Goal: Task Accomplishment & Management: Use online tool/utility

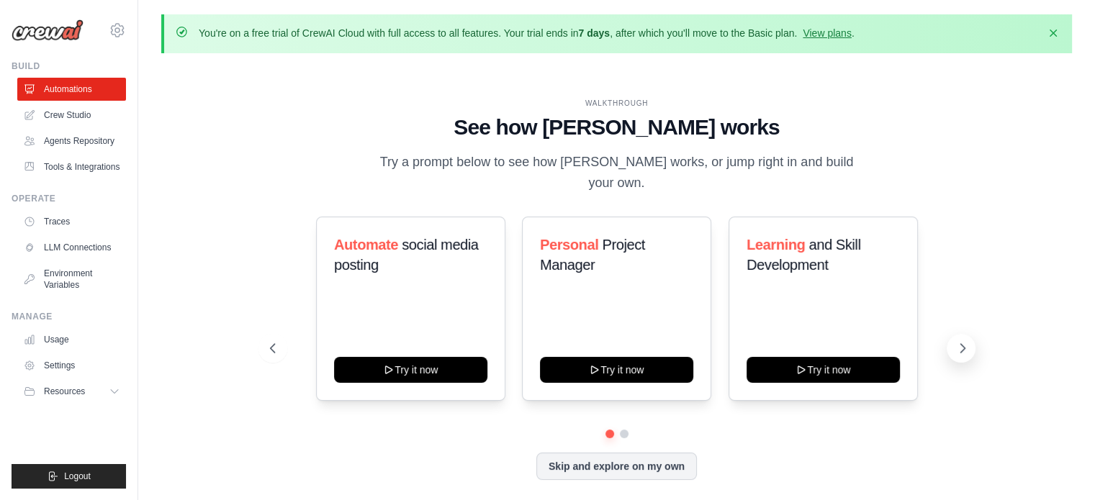
click at [960, 341] on icon at bounding box center [963, 348] width 14 height 14
click at [274, 344] on icon at bounding box center [271, 348] width 14 height 14
click at [274, 341] on icon at bounding box center [271, 348] width 14 height 14
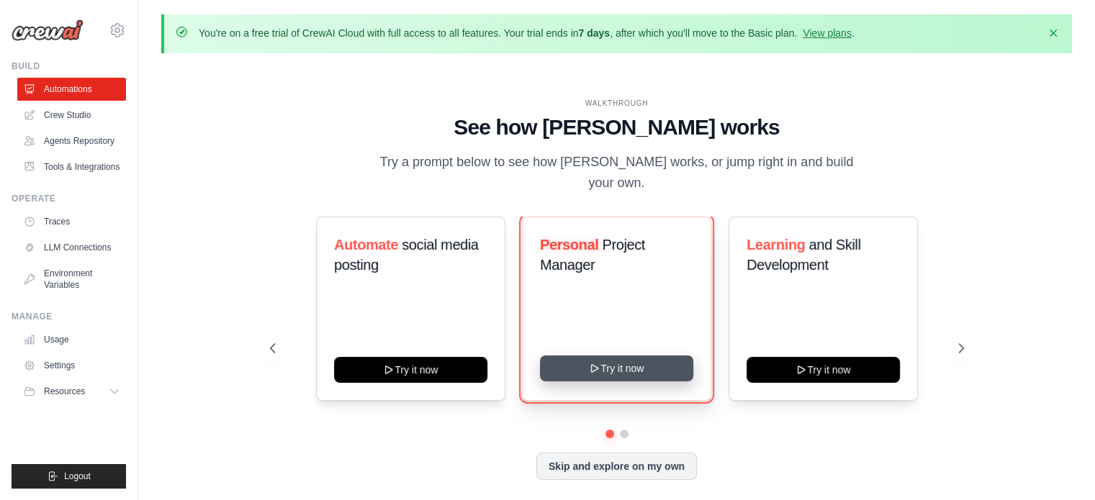
click at [605, 356] on button "Try it now" at bounding box center [616, 369] width 153 height 26
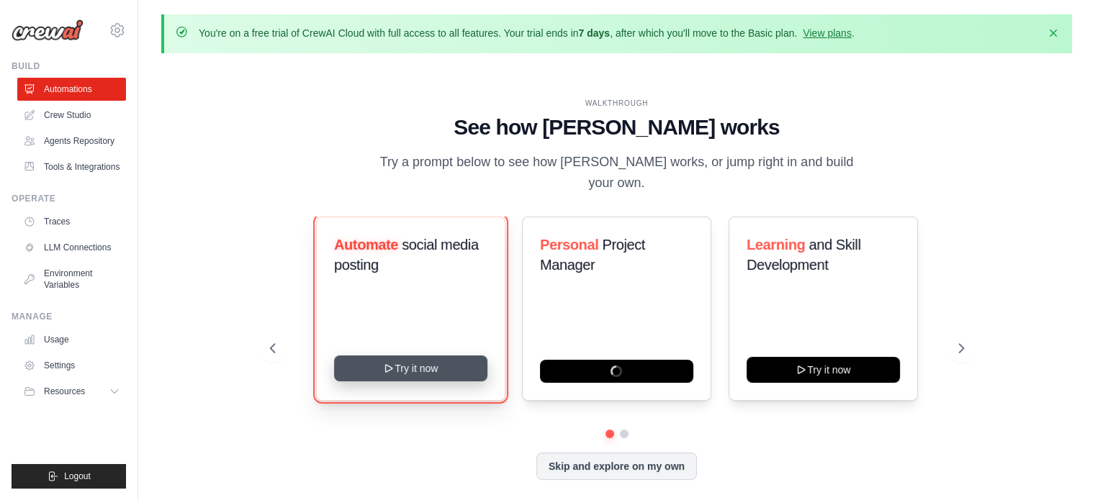
click at [426, 356] on button "Try it now" at bounding box center [410, 369] width 153 height 26
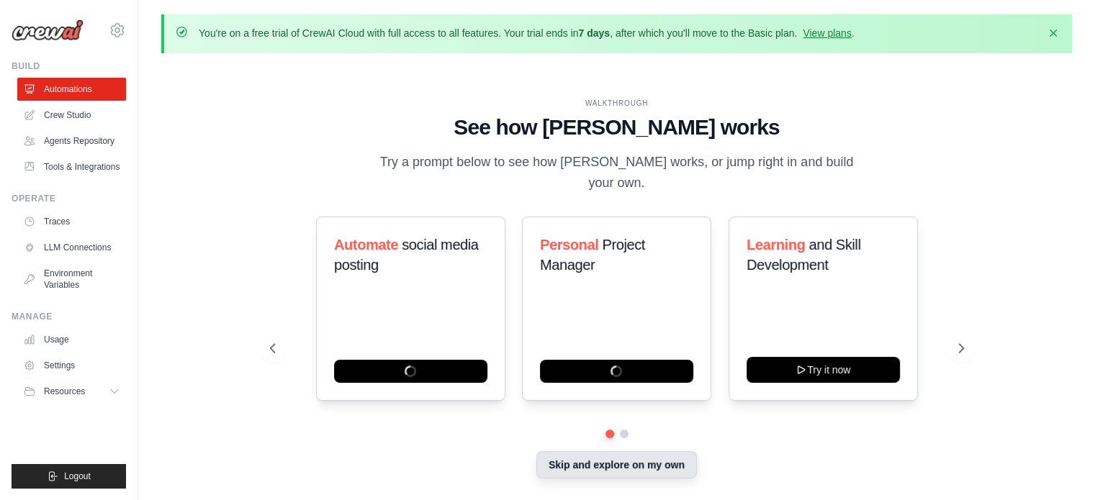
click at [608, 456] on button "Skip and explore on my own" at bounding box center [616, 464] width 161 height 27
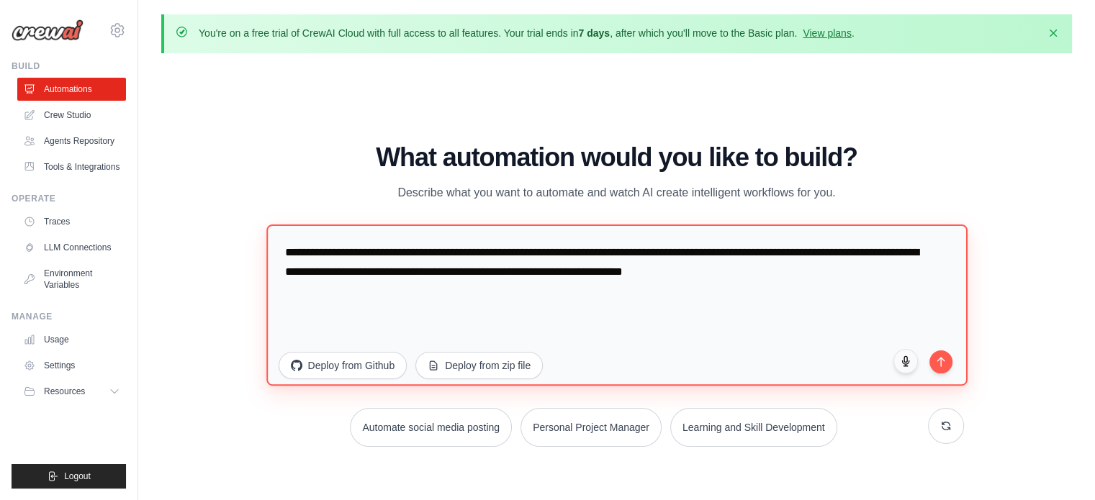
click at [423, 284] on textarea "**********" at bounding box center [616, 304] width 701 height 161
click at [384, 251] on textarea "**********" at bounding box center [616, 304] width 701 height 161
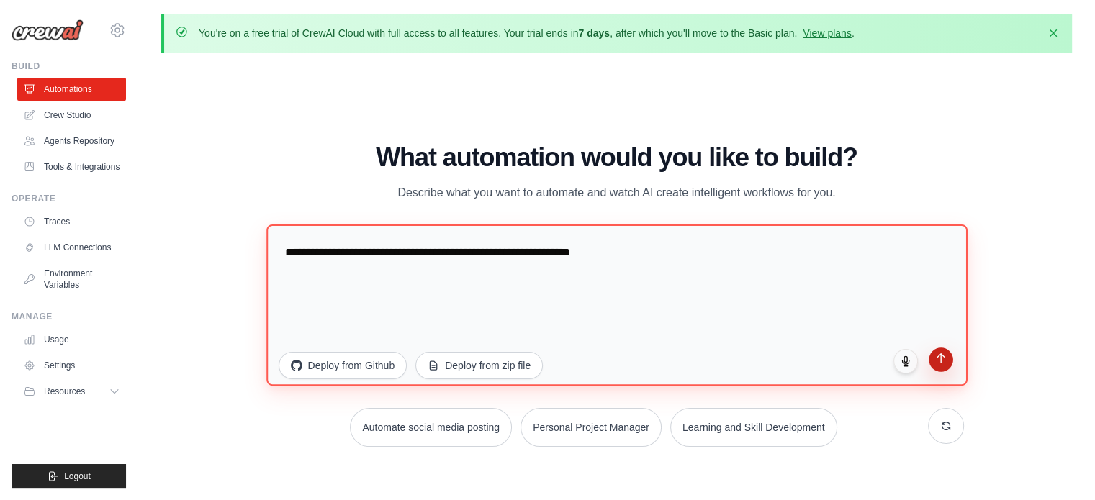
type textarea "**********"
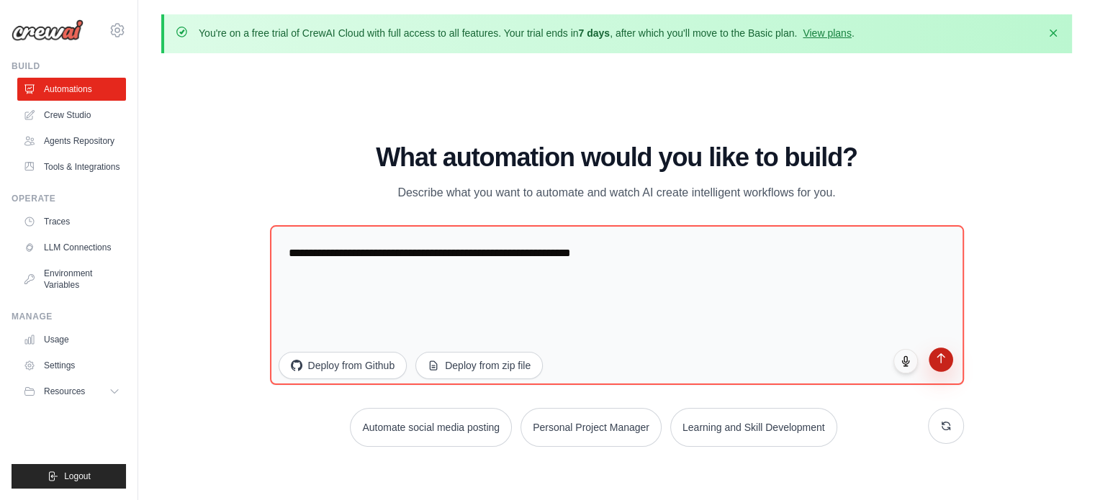
click at [941, 366] on button "submit" at bounding box center [941, 360] width 24 height 24
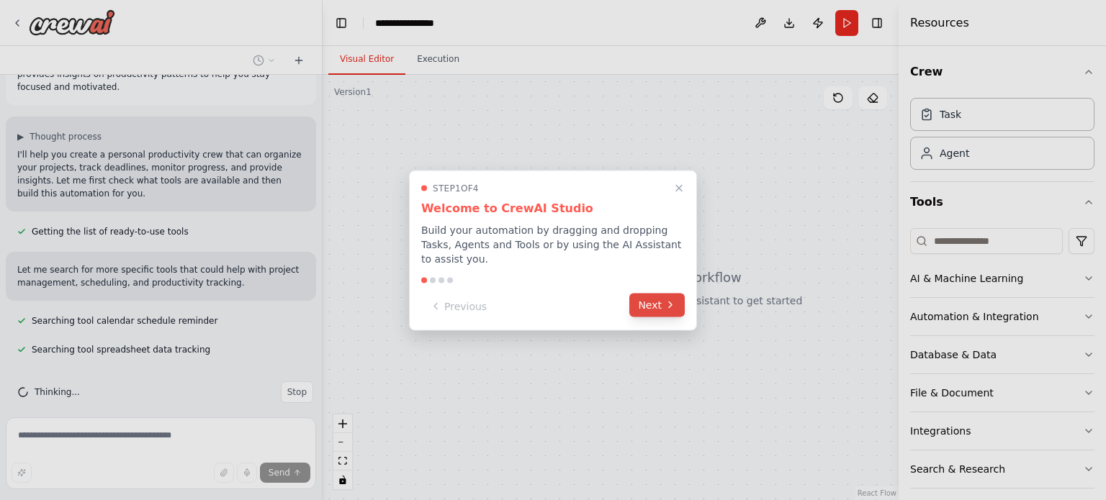
scroll to position [85, 0]
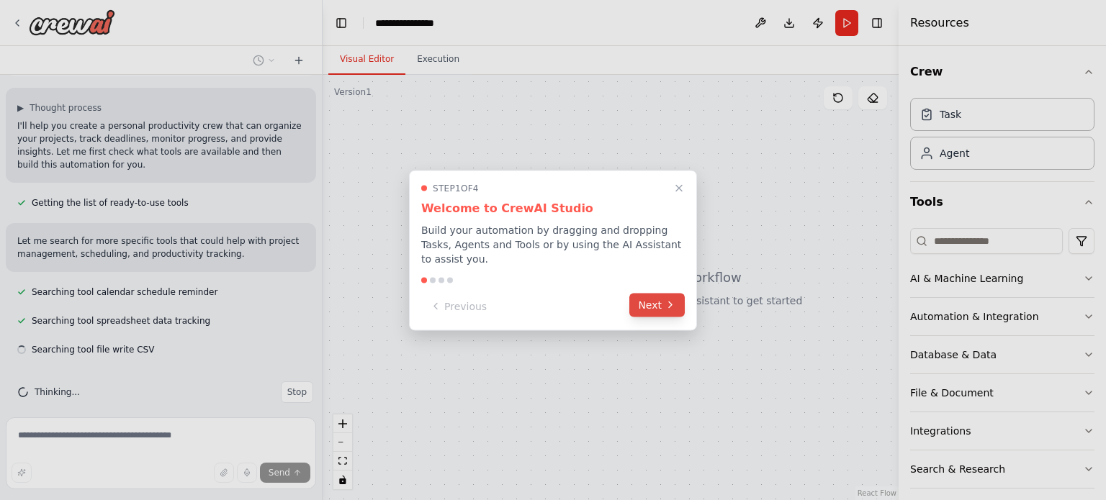
click at [660, 293] on button "Next" at bounding box center [656, 305] width 55 height 24
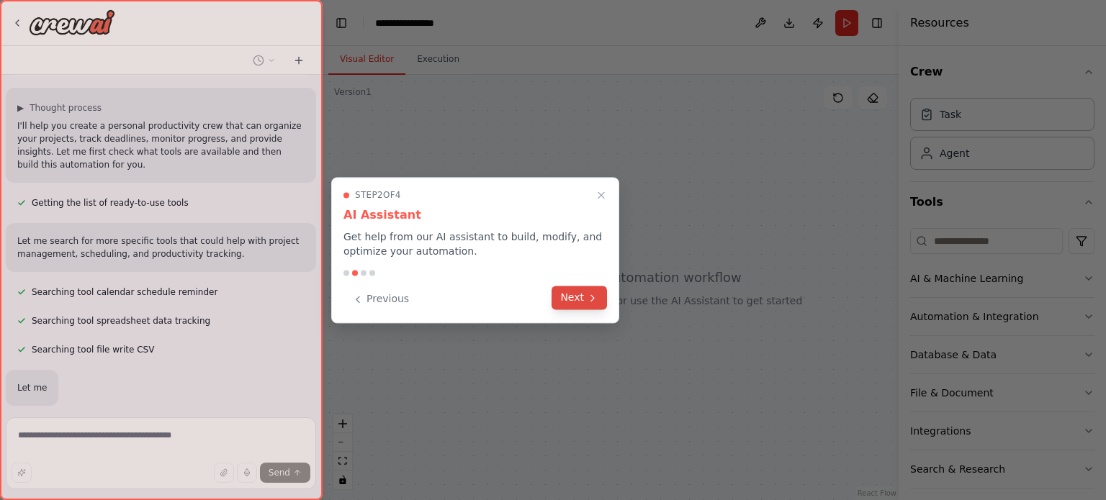
scroll to position [161, 0]
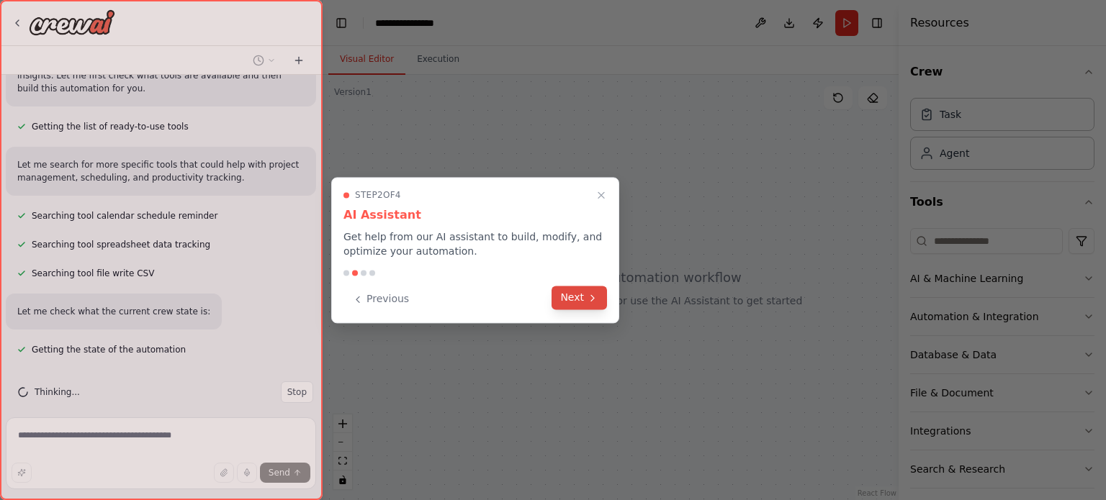
click at [590, 291] on button "Next" at bounding box center [579, 298] width 55 height 24
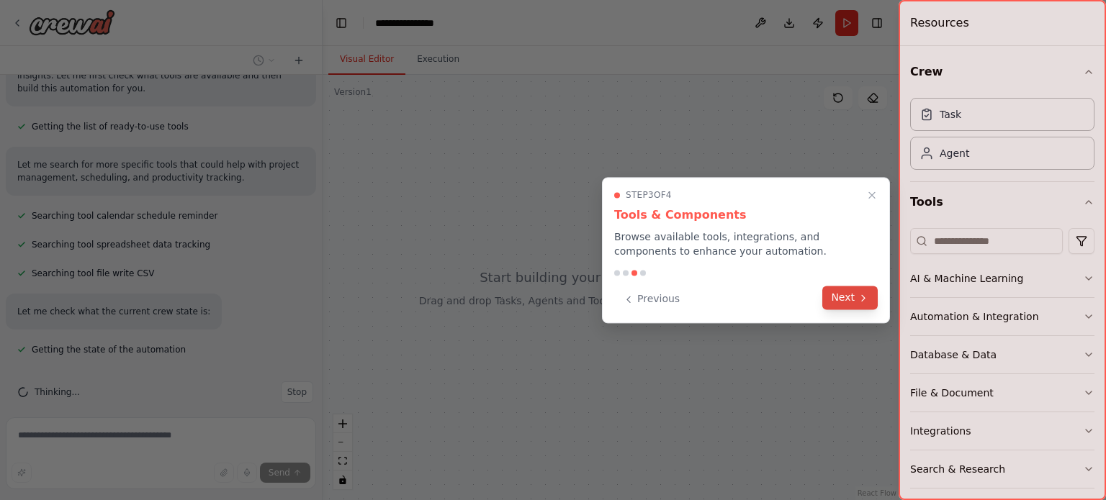
click at [840, 298] on button "Next" at bounding box center [849, 298] width 55 height 24
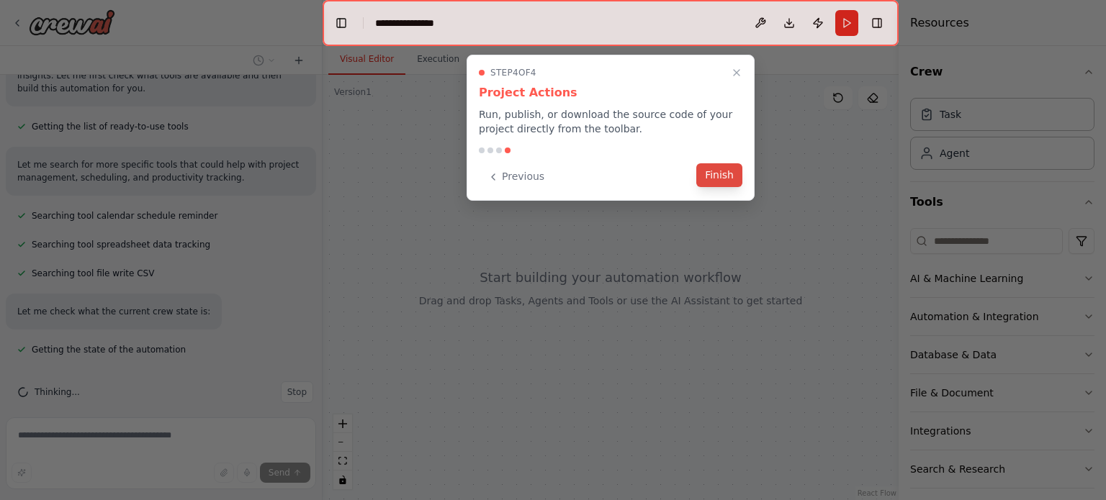
scroll to position [249, 0]
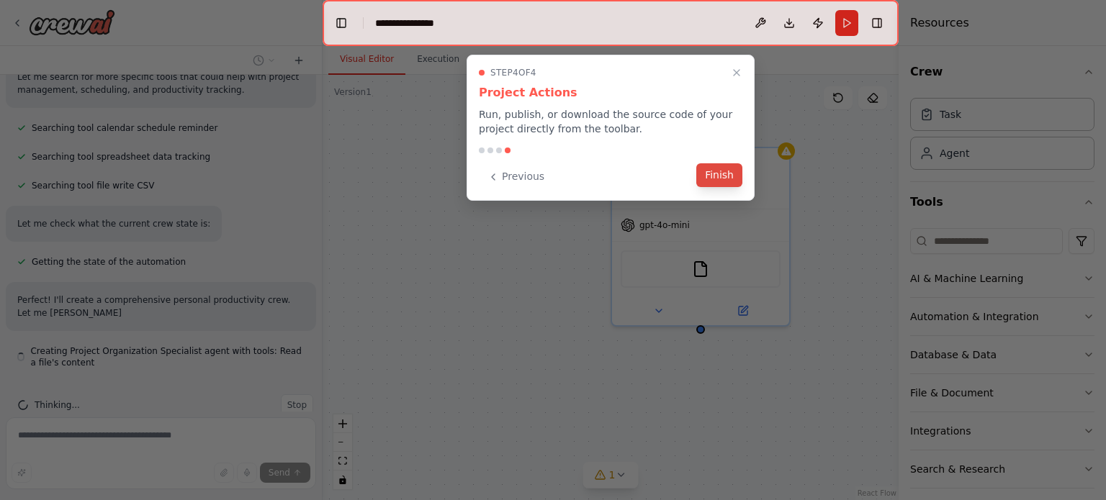
click at [724, 174] on button "Finish" at bounding box center [719, 175] width 46 height 24
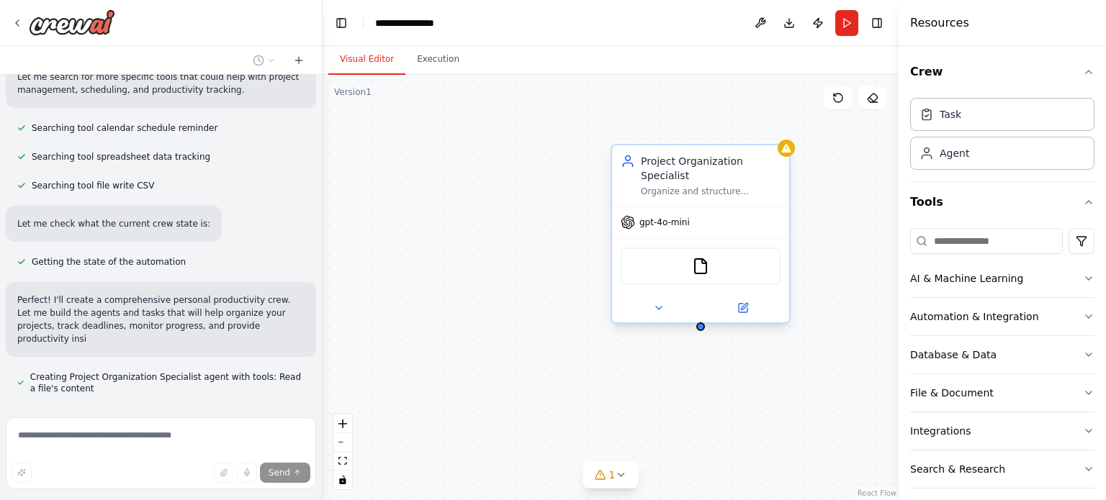
scroll to position [275, 0]
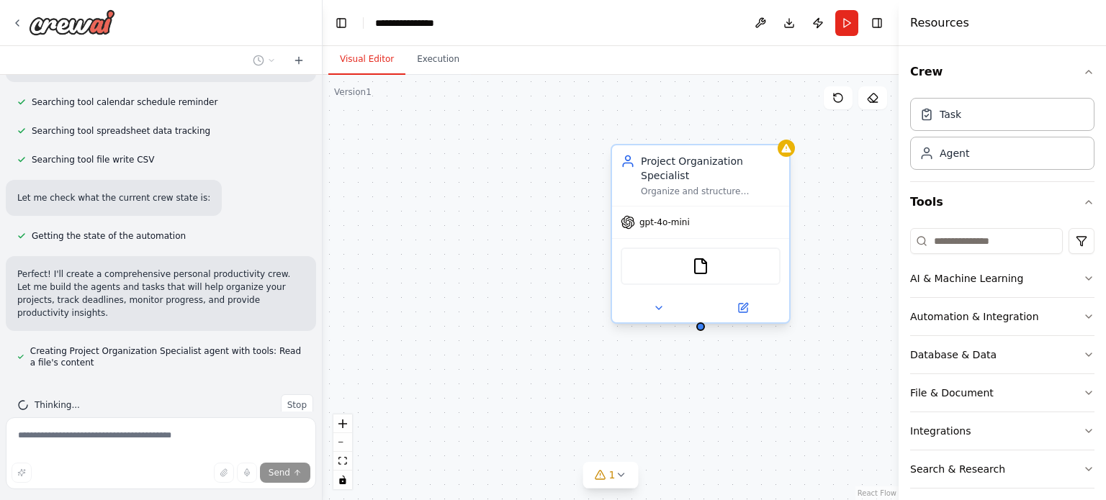
click at [662, 253] on div "FileReadTool" at bounding box center [701, 266] width 160 height 37
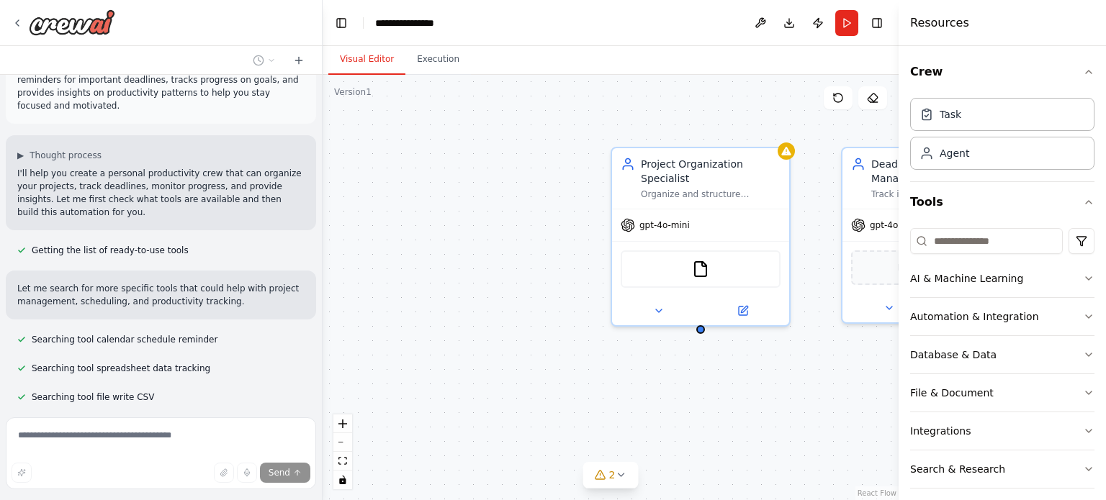
scroll to position [0, 0]
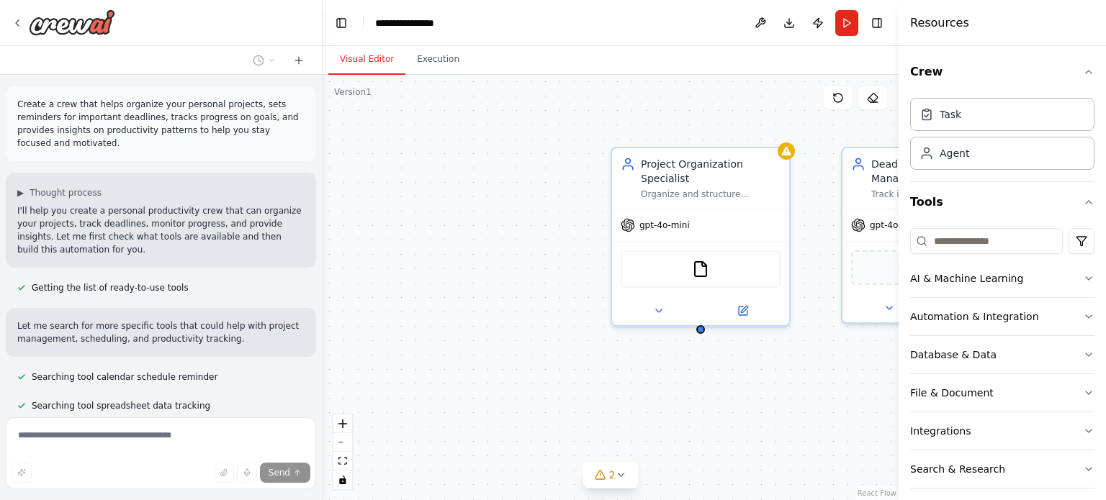
click at [734, 423] on div "Project Organization Specialist Organize and structure personal projects by cat…" at bounding box center [611, 288] width 576 height 426
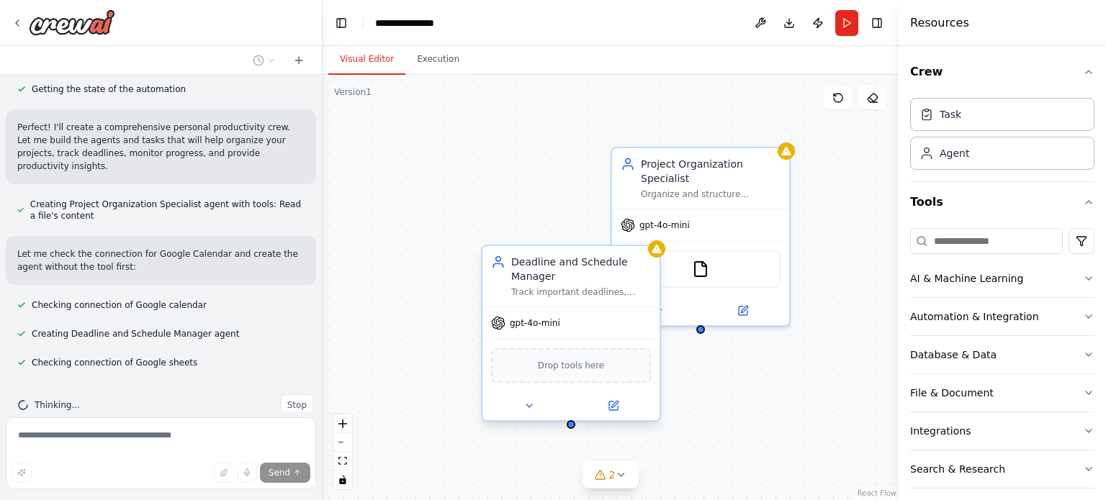
scroll to position [451, 0]
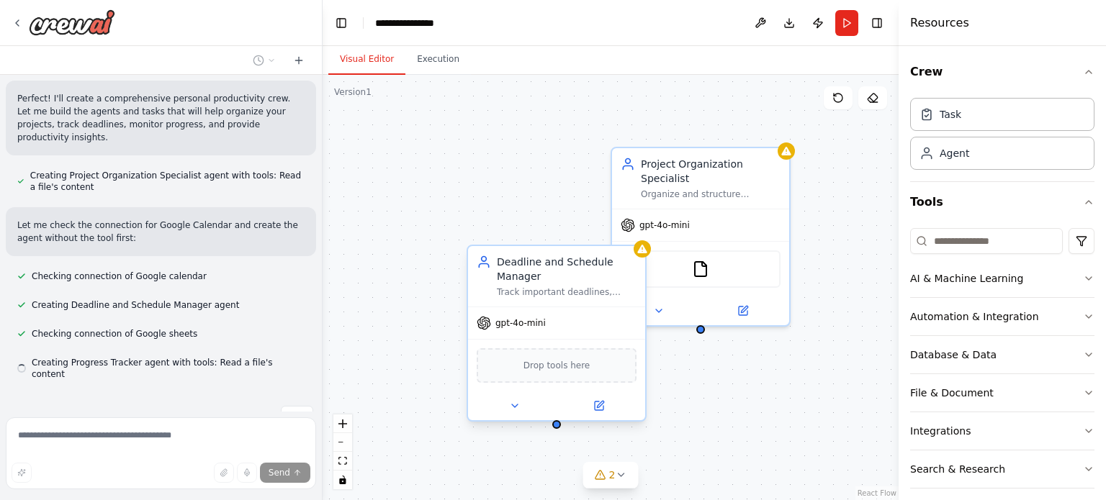
drag, startPoint x: 852, startPoint y: 194, endPoint x: 472, endPoint y: 302, distance: 394.4
click at [472, 302] on div "Project Organization Specialist Organize and structure personal projects by cat…" at bounding box center [611, 288] width 576 height 426
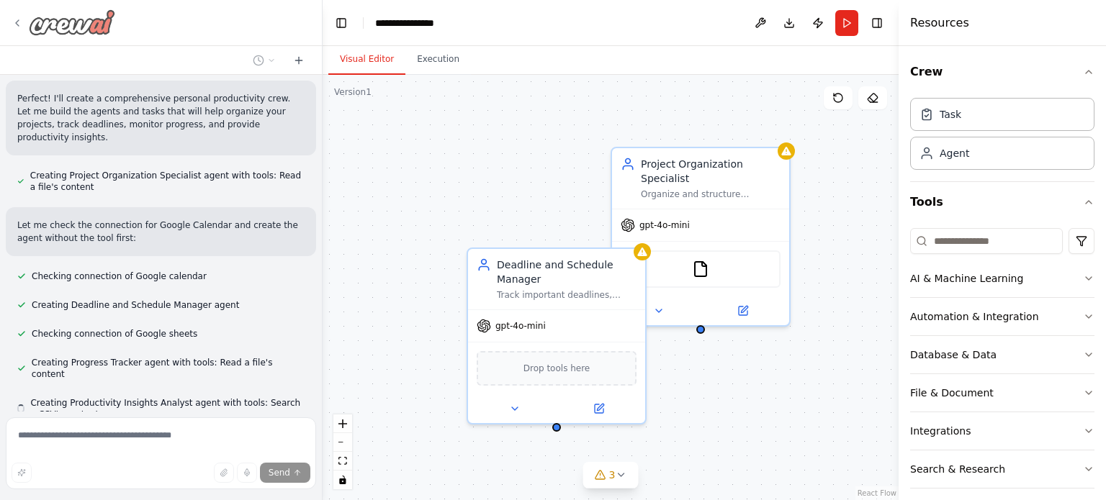
scroll to position [491, 0]
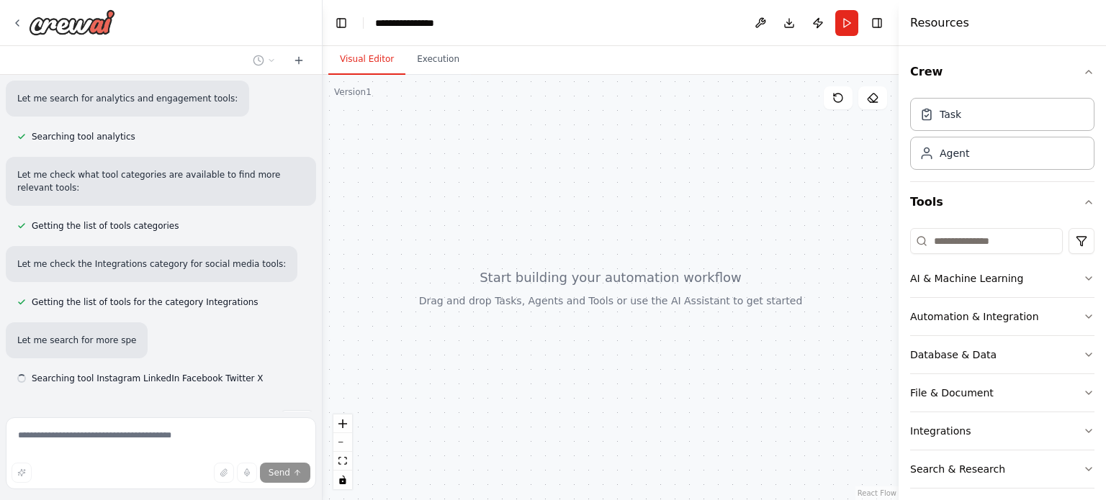
scroll to position [409, 0]
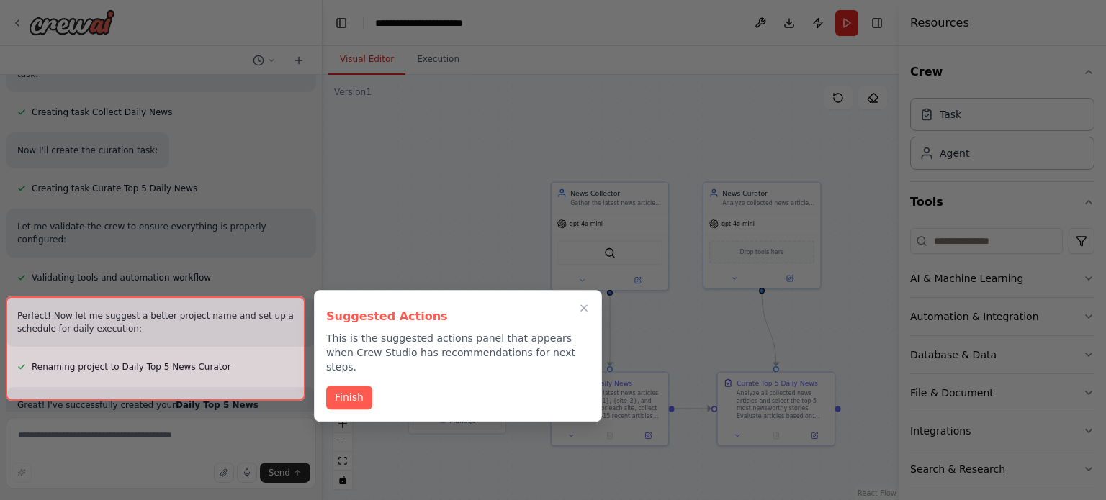
scroll to position [943, 0]
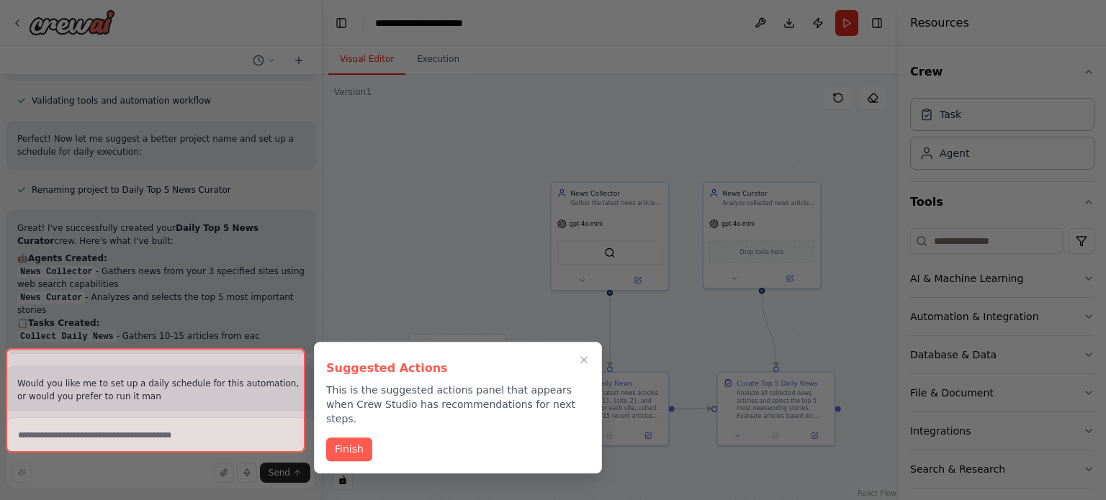
click at [1035, 42] on div at bounding box center [553, 250] width 1106 height 500
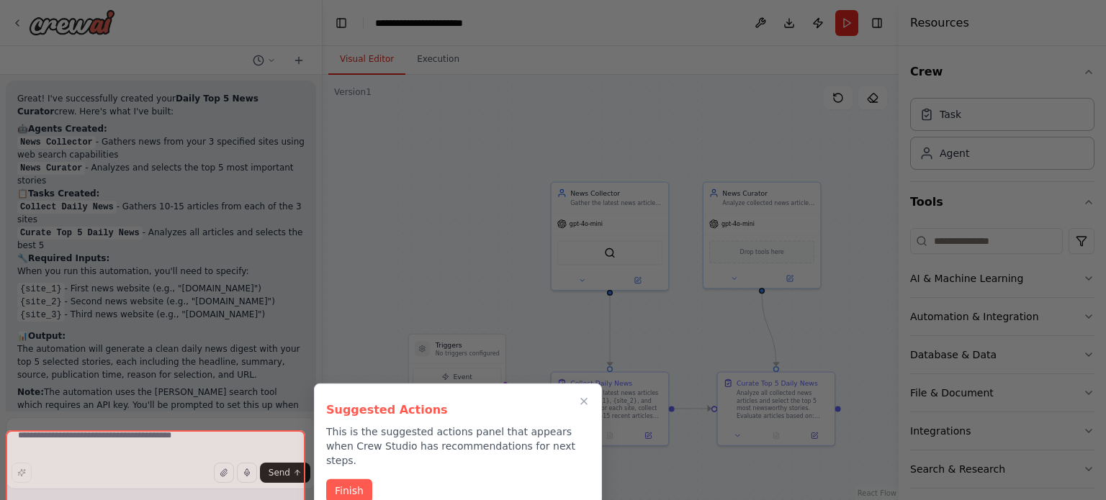
scroll to position [1207, 0]
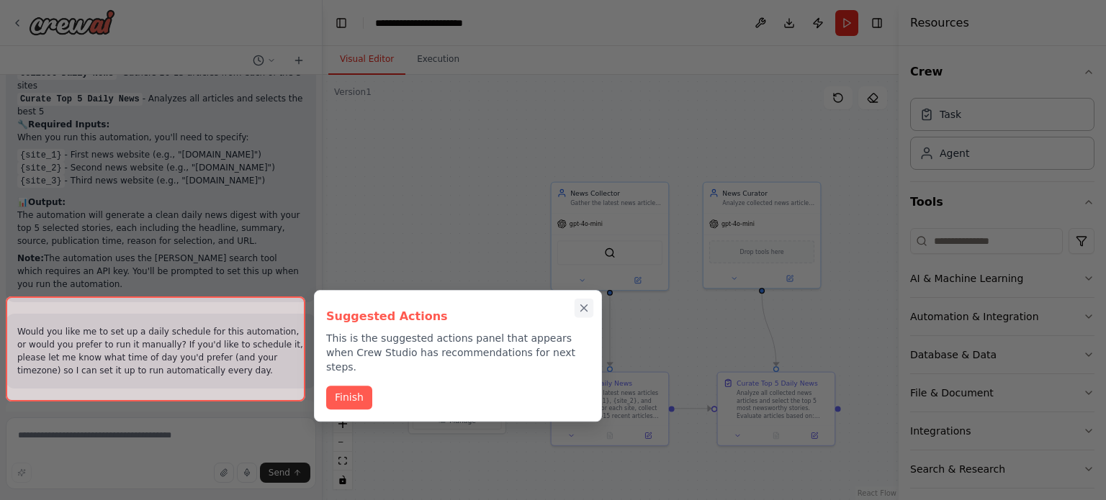
click at [582, 307] on icon "Close walkthrough" at bounding box center [584, 308] width 13 height 13
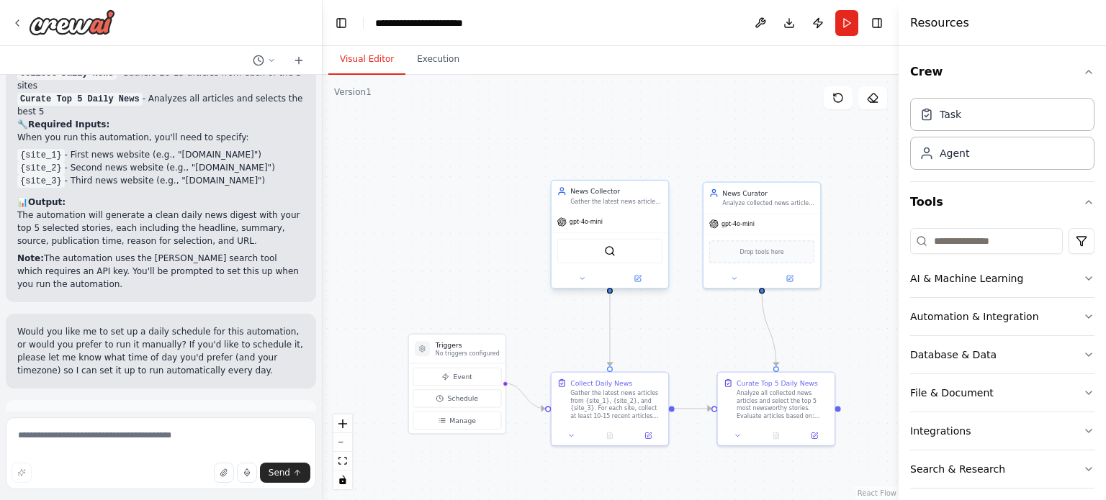
click at [621, 251] on div "SerperDevTool" at bounding box center [609, 251] width 105 height 24
click at [593, 161] on div ".deletable-edge-delete-btn { width: 20px; height: 20px; border: 0px solid #ffff…" at bounding box center [611, 288] width 576 height 426
click at [640, 393] on div "Gather the latest news articles from {site_1}, {site_2}, and {site_3}. For each…" at bounding box center [615, 403] width 92 height 30
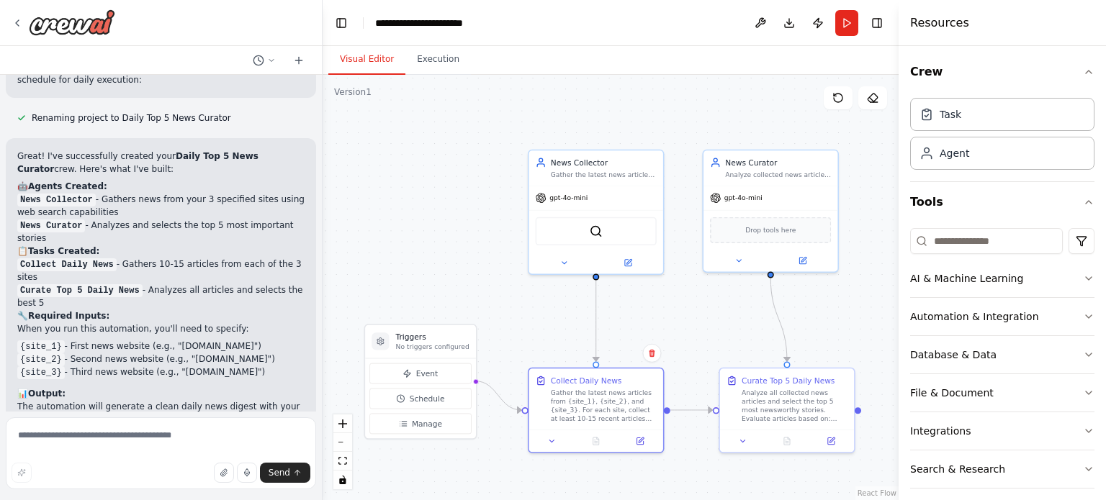
scroll to position [991, 0]
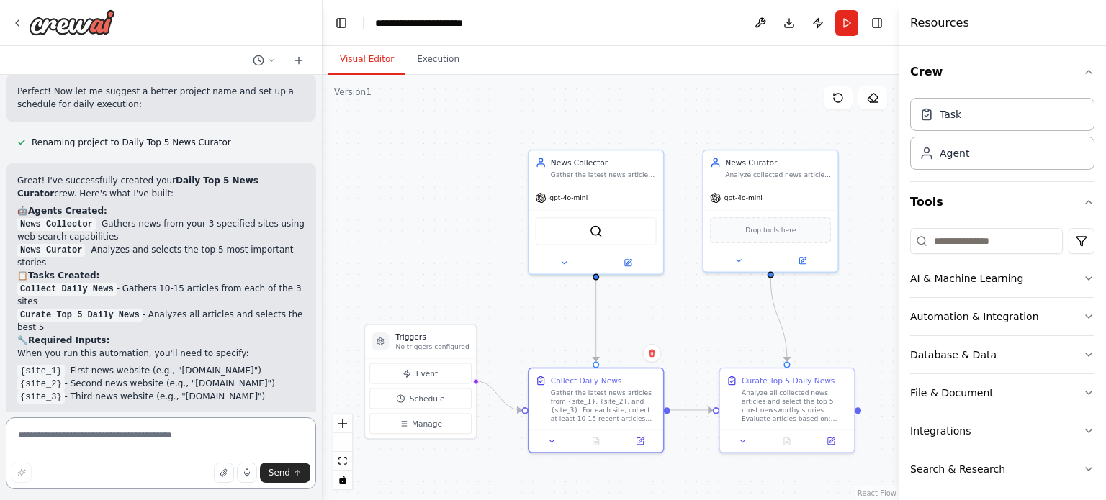
click at [77, 437] on textarea at bounding box center [161, 454] width 310 height 72
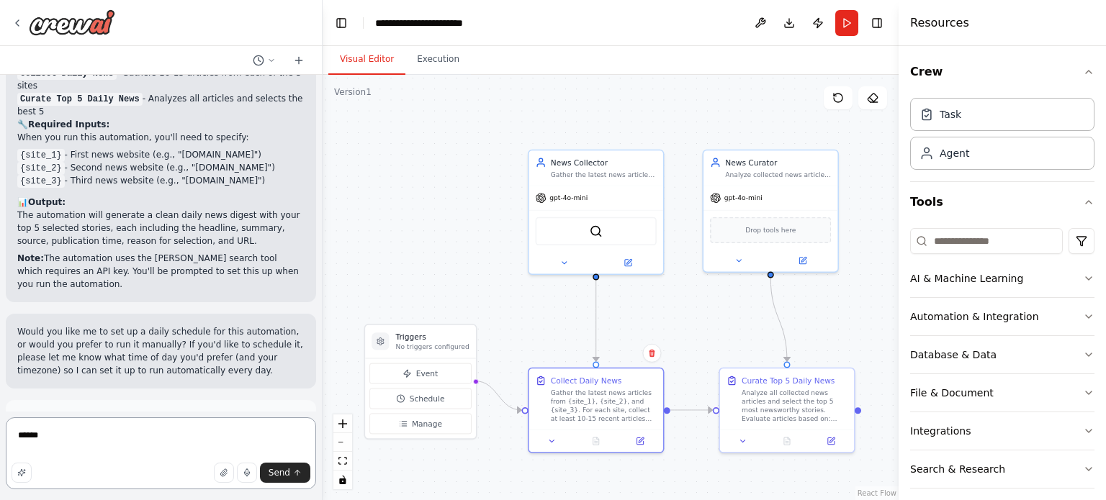
scroll to position [847, 0]
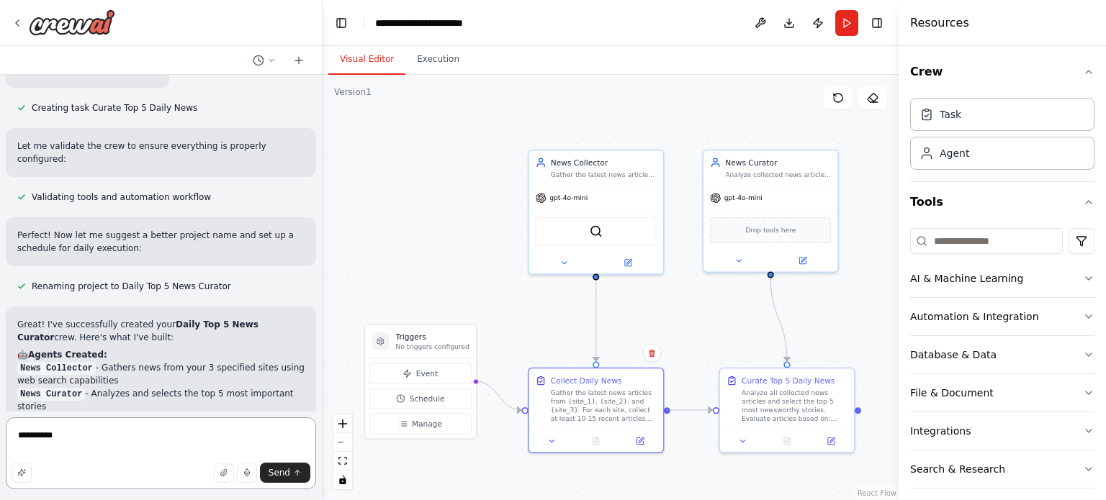
paste textarea "**********"
drag, startPoint x: 127, startPoint y: 435, endPoint x: 46, endPoint y: 446, distance: 82.2
click at [46, 446] on textarea "**********" at bounding box center [161, 454] width 310 height 72
paste textarea "**********"
type textarea "**********"
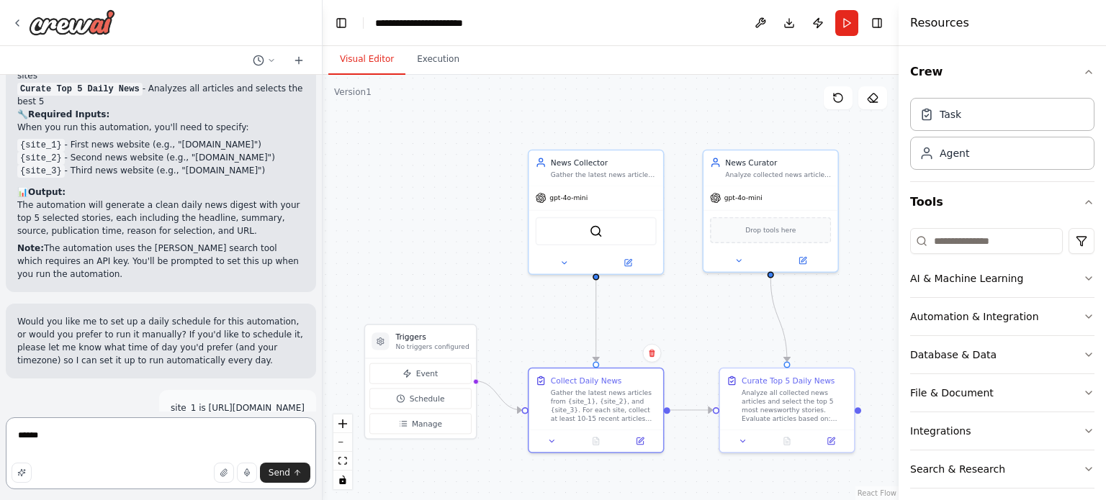
scroll to position [1501, 0]
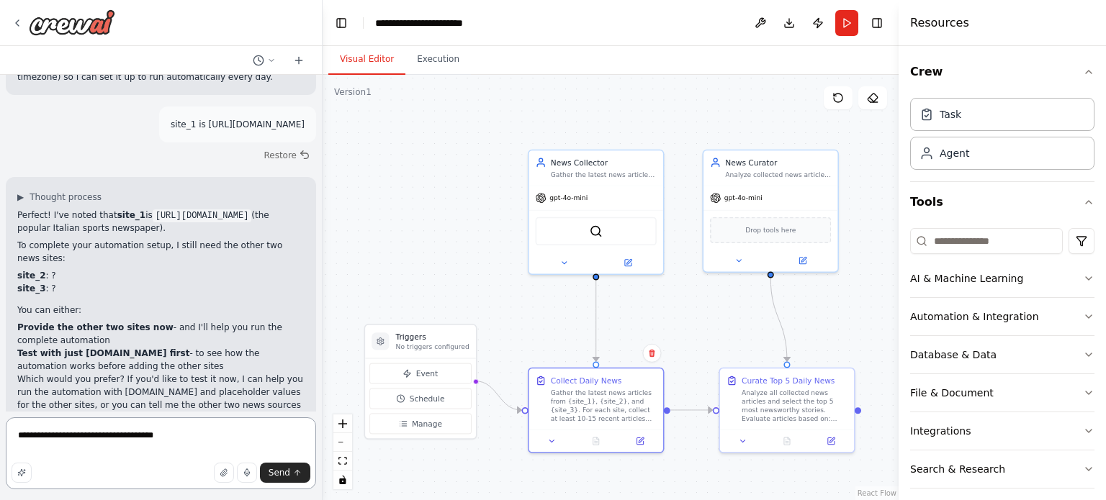
drag, startPoint x: 131, startPoint y: 436, endPoint x: 153, endPoint y: 433, distance: 22.4
click at [152, 433] on textarea "**********" at bounding box center [161, 454] width 310 height 72
paste textarea "**********"
type textarea "**********"
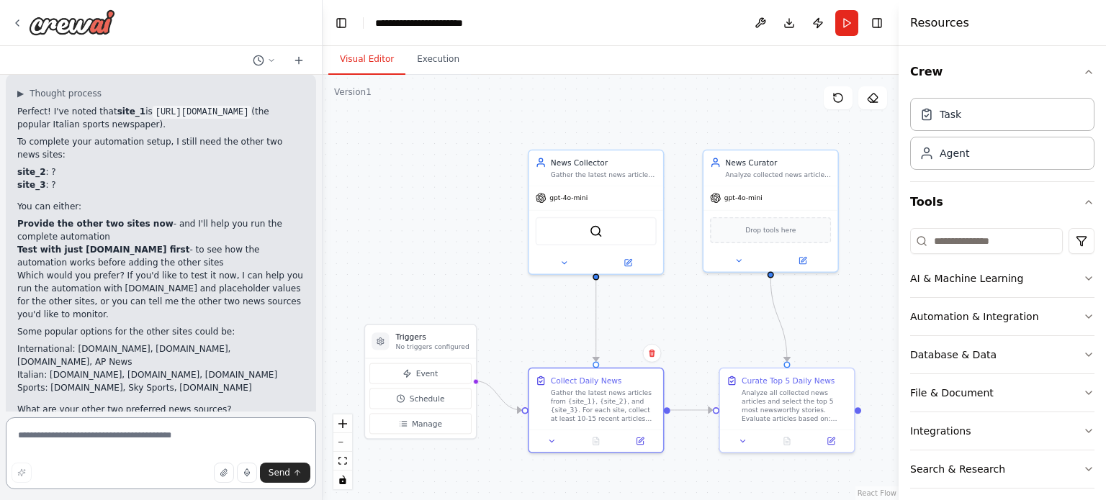
scroll to position [1567, 0]
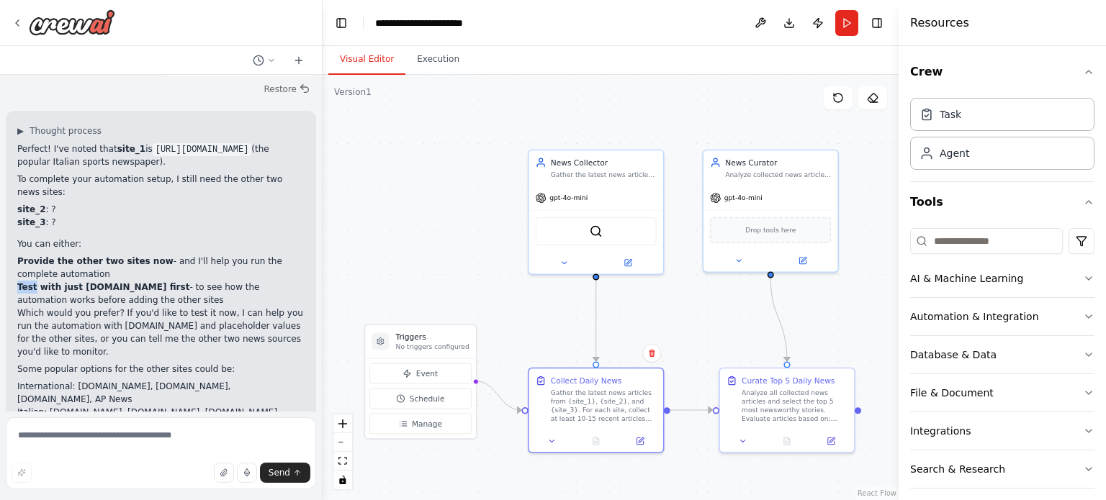
drag, startPoint x: 17, startPoint y: 166, endPoint x: 32, endPoint y: 173, distance: 16.5
click at [32, 173] on div "▶ Thought process Perfect! I've noted that site_1 is https://www.gazzetta.it/ (…" at bounding box center [161, 288] width 310 height 354
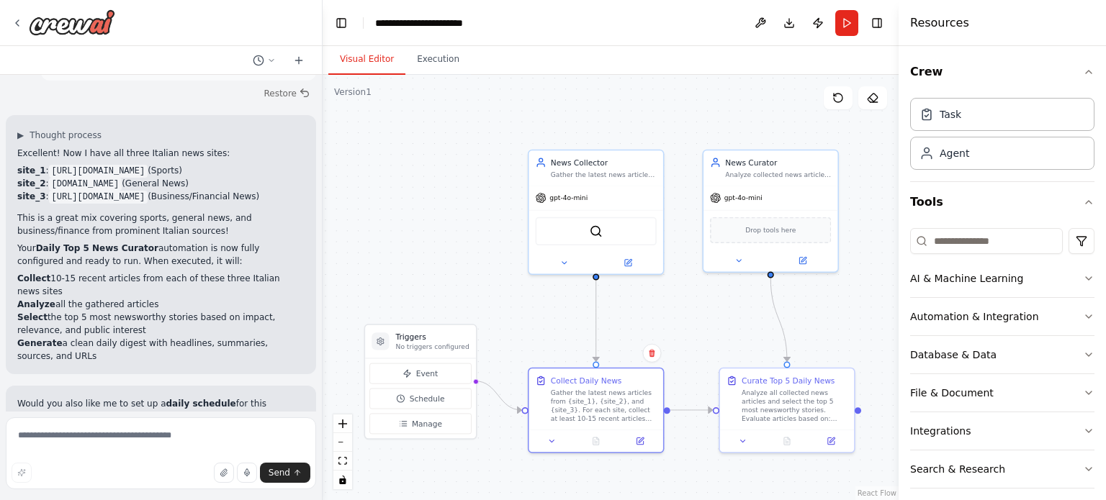
scroll to position [2071, 0]
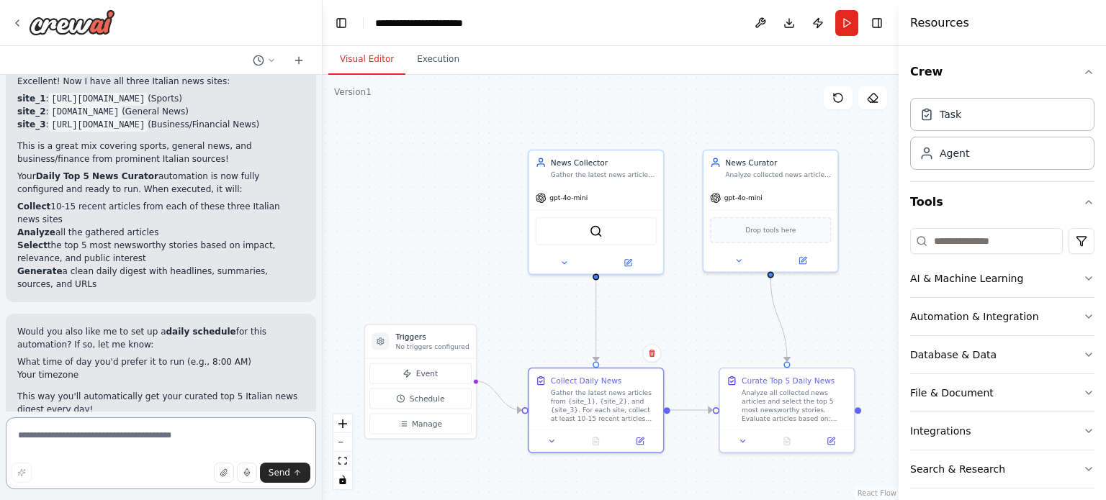
click at [82, 436] on textarea at bounding box center [161, 454] width 310 height 72
type textarea "**********"
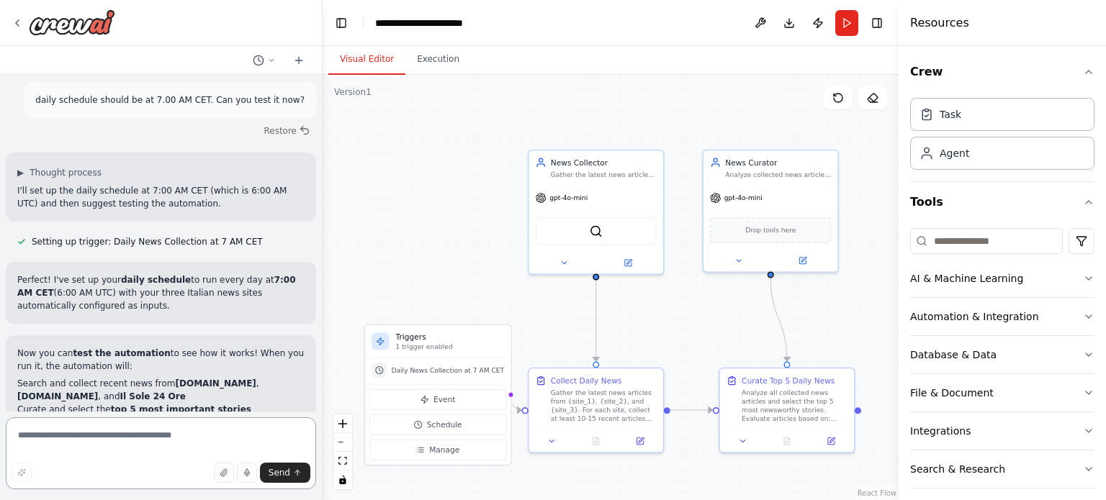
scroll to position [2523, 0]
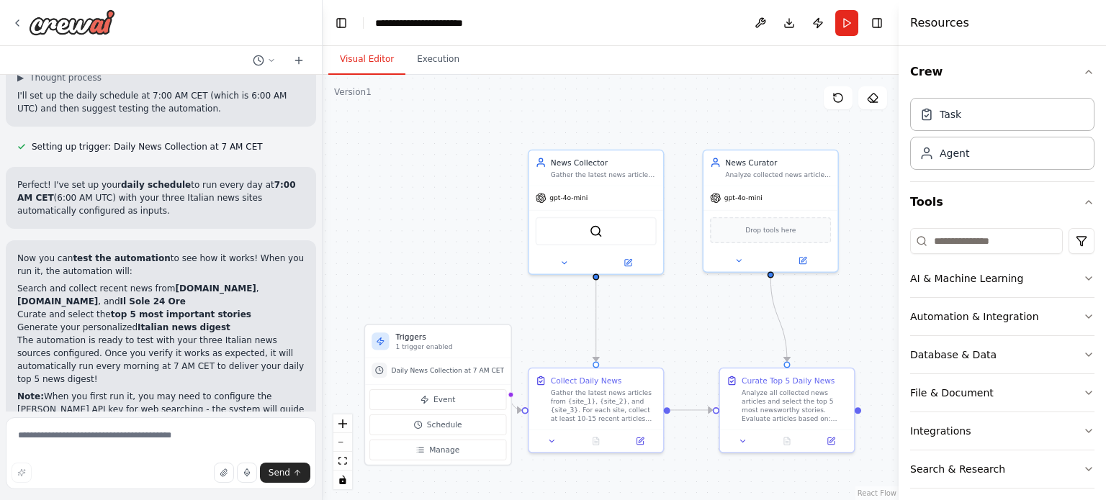
click at [55, 467] on span "Suggestion" at bounding box center [58, 473] width 48 height 12
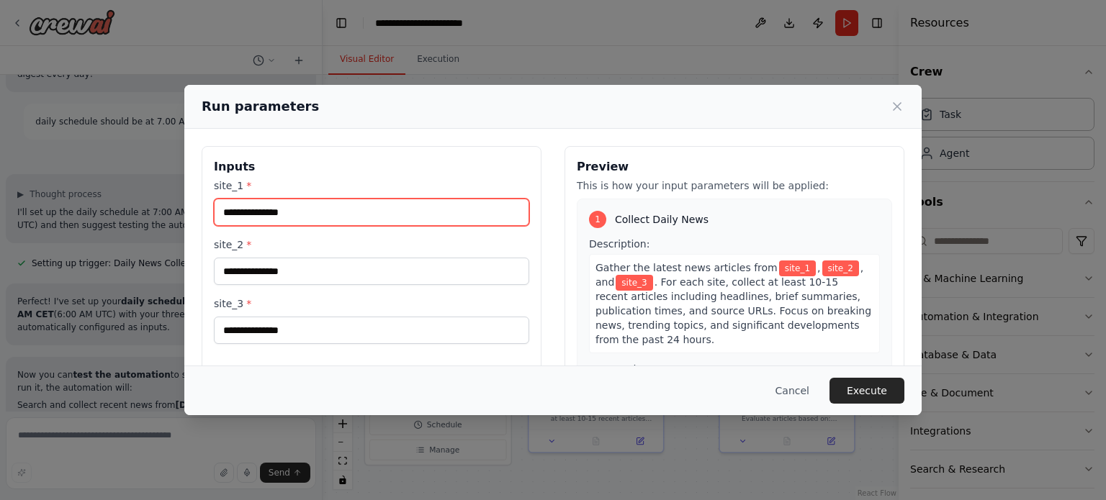
click at [345, 214] on input "site_1 *" at bounding box center [371, 212] width 315 height 27
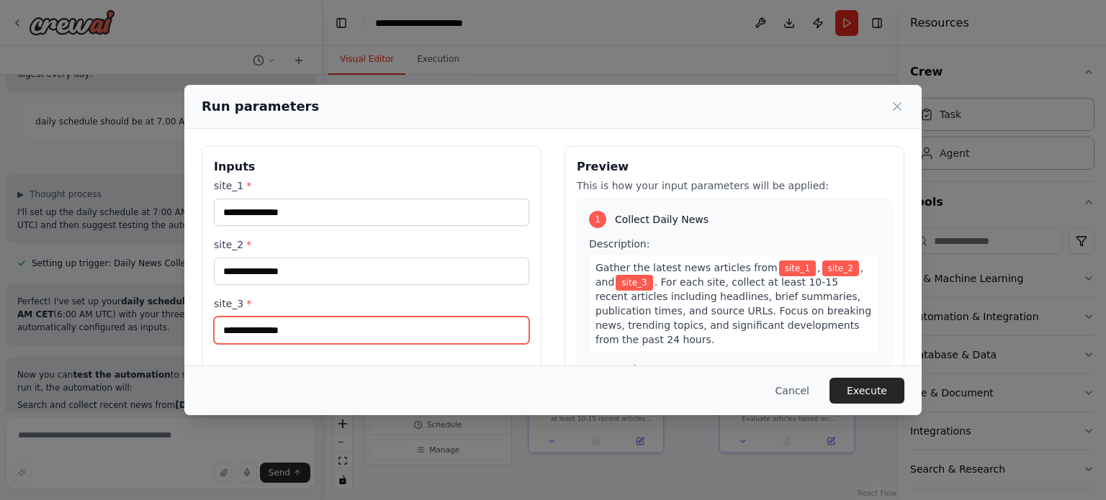
click at [256, 328] on input "site_3 *" at bounding box center [371, 330] width 315 height 27
paste input "**********"
type input "**********"
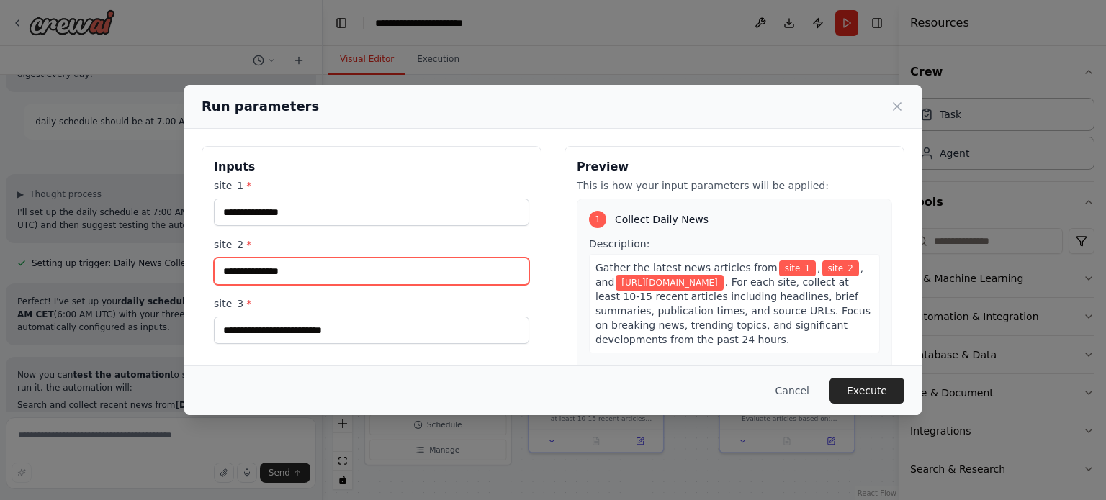
click at [275, 274] on input "site_2 *" at bounding box center [371, 271] width 315 height 27
paste input "**********"
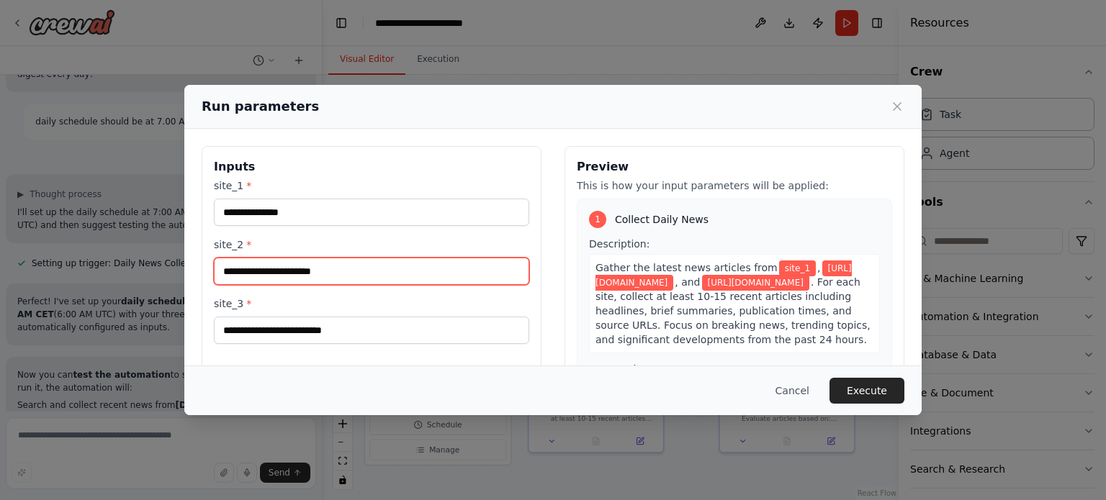
type input "**********"
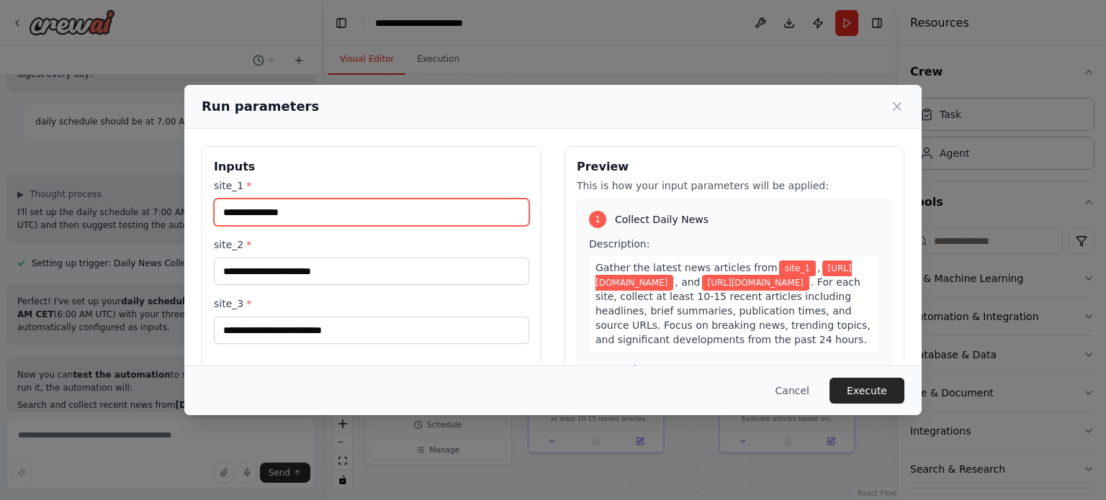
click at [295, 215] on input "site_1 *" at bounding box center [371, 212] width 315 height 27
paste input "**********"
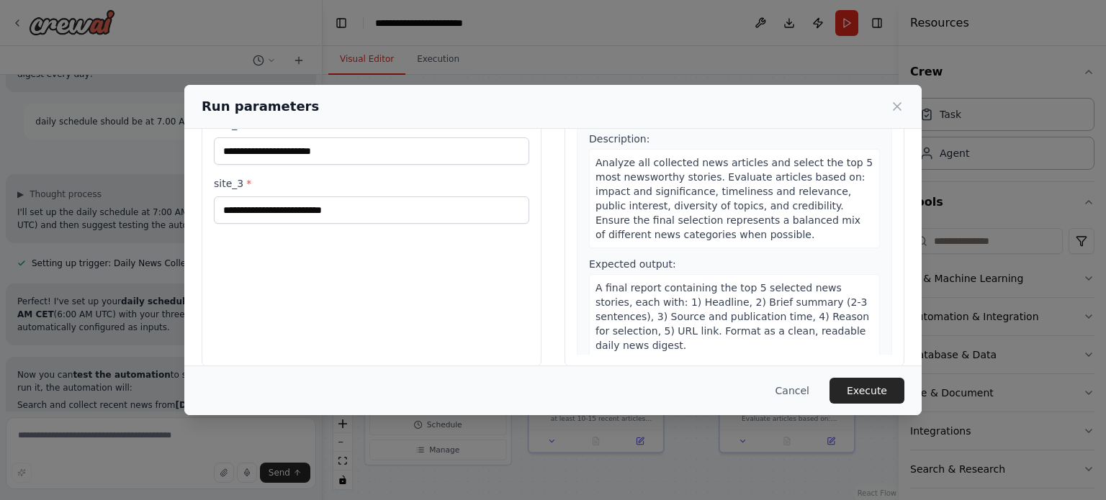
scroll to position [138, 0]
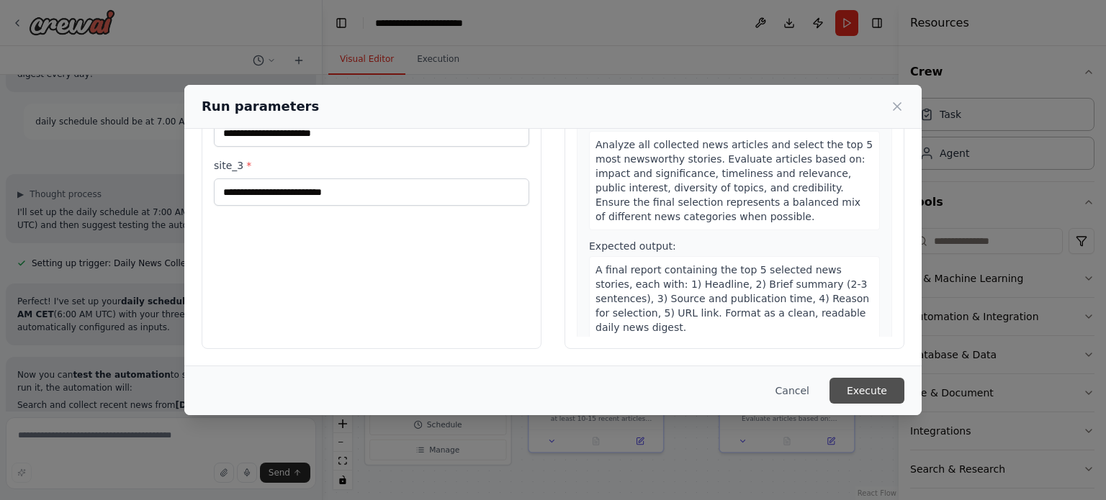
type input "**********"
click at [873, 391] on button "Execute" at bounding box center [867, 391] width 75 height 26
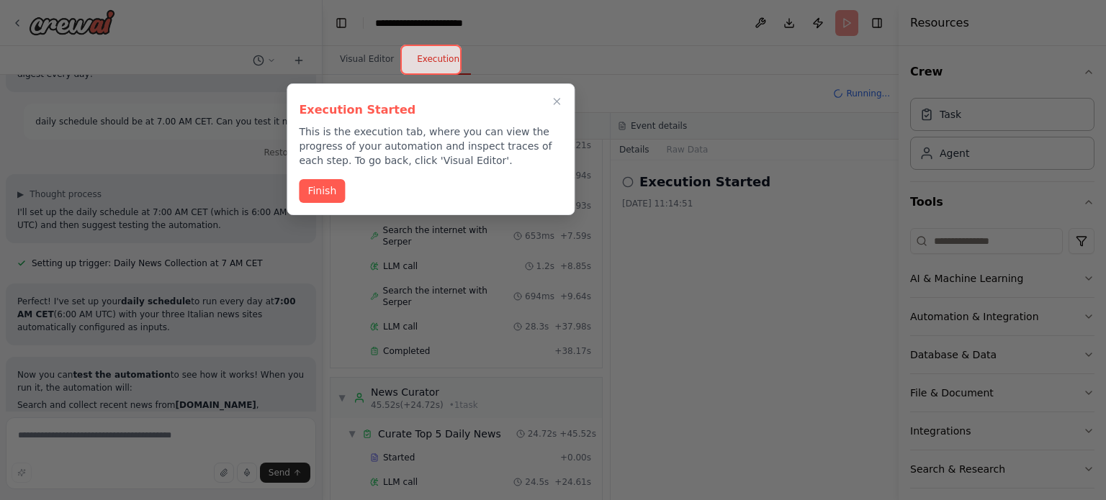
scroll to position [2523, 0]
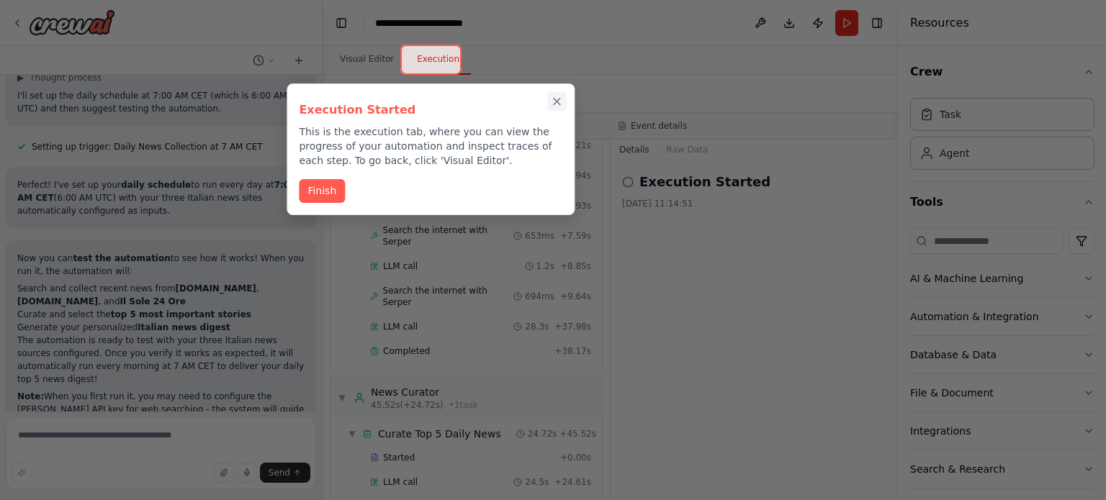
click at [558, 100] on icon "Close walkthrough" at bounding box center [557, 102] width 6 height 6
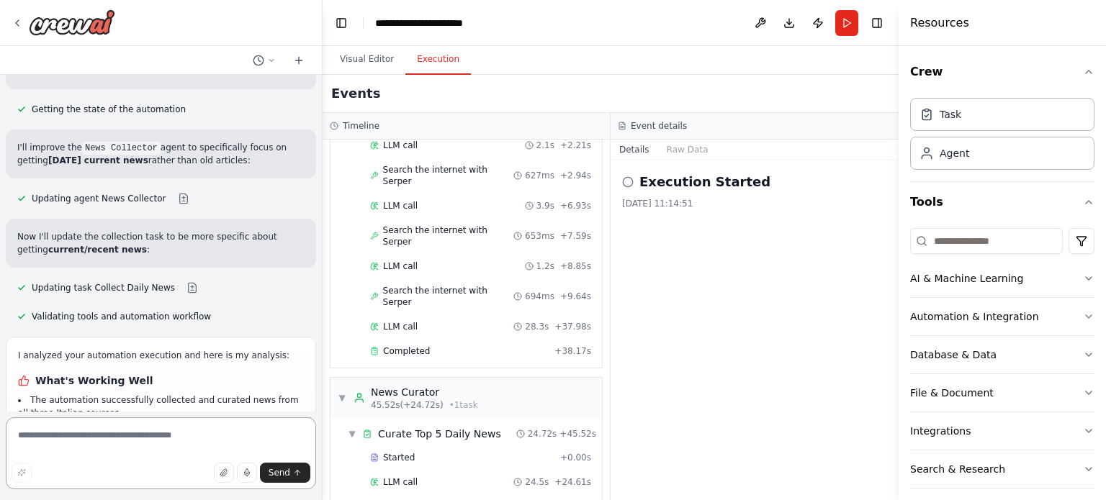
scroll to position [3168, 0]
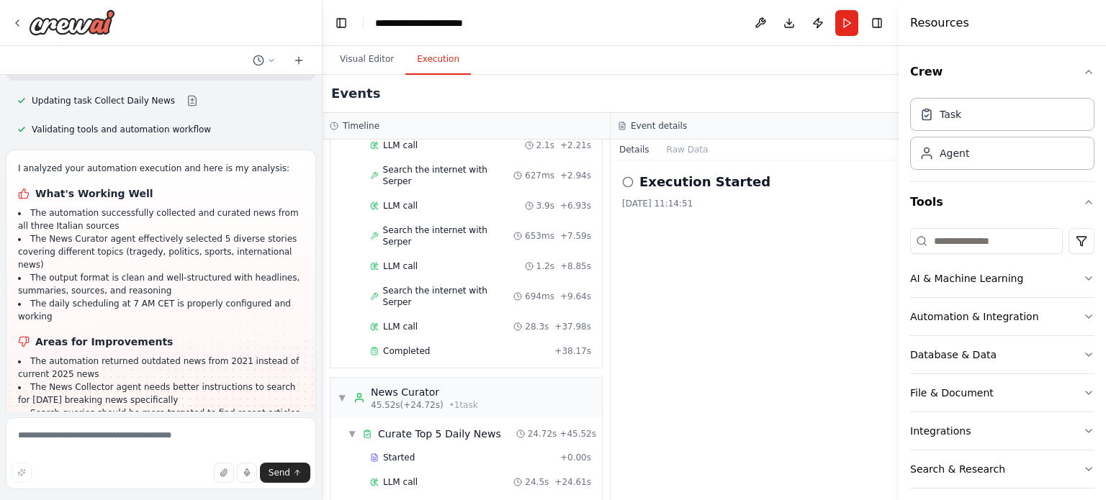
click at [82, 440] on textarea at bounding box center [161, 454] width 310 height 72
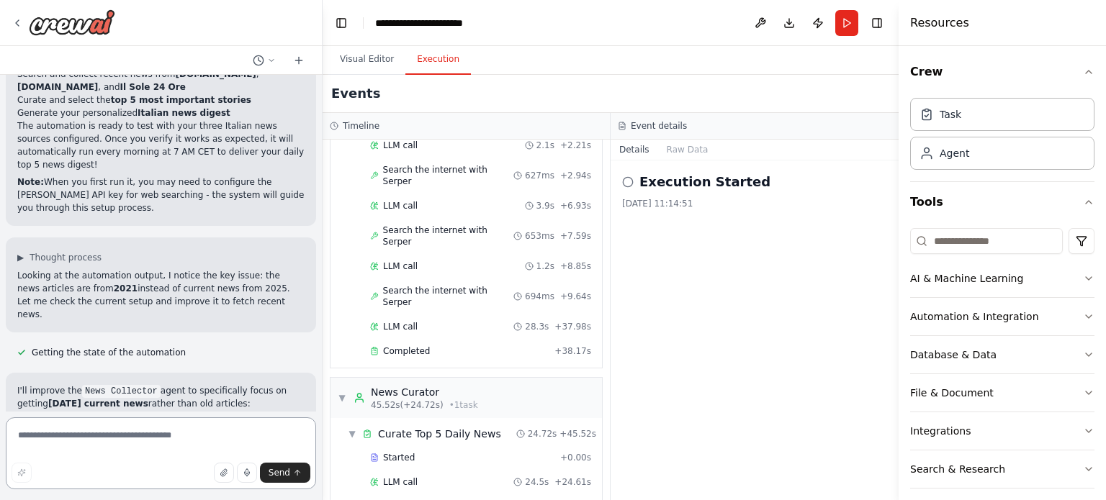
scroll to position [2736, 0]
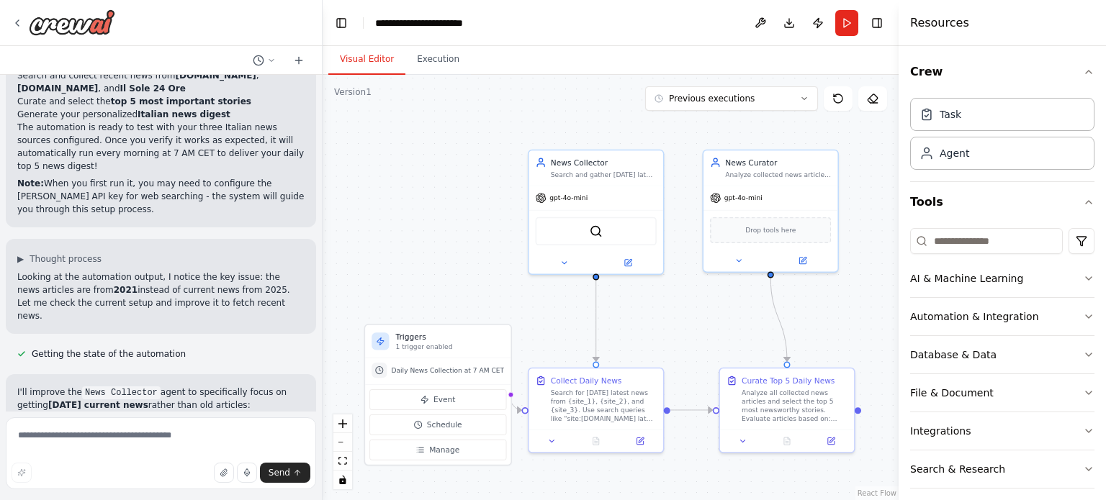
click at [371, 57] on button "Visual Editor" at bounding box center [366, 60] width 77 height 30
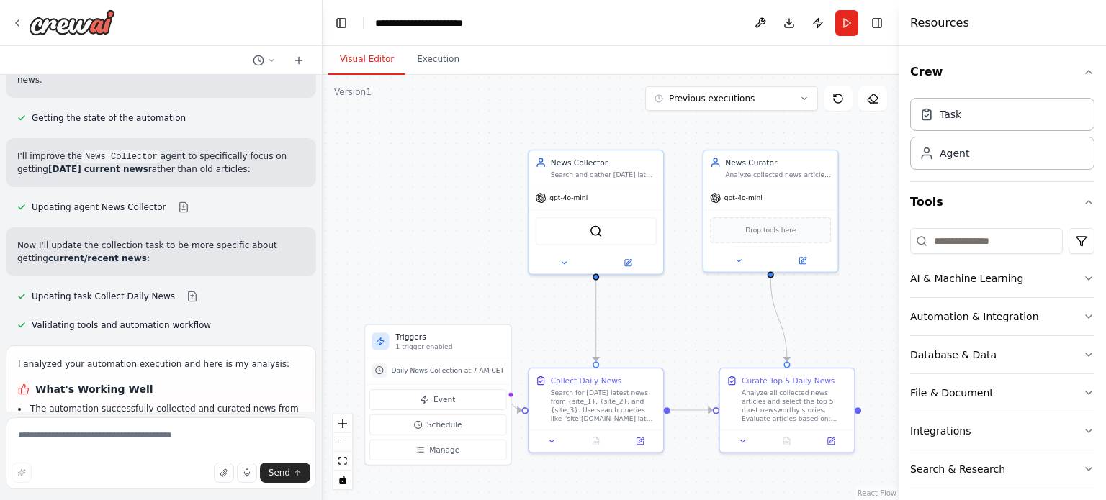
scroll to position [3168, 0]
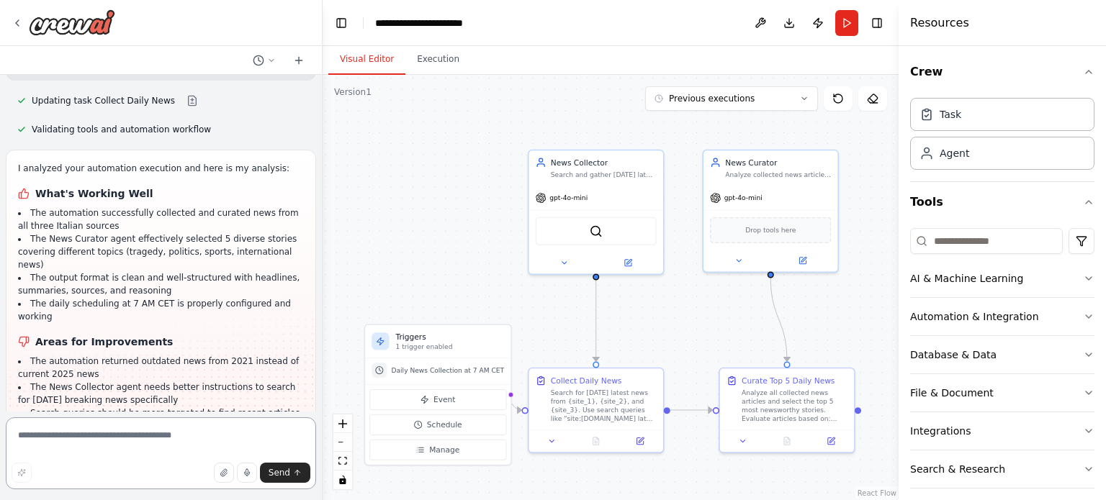
click at [148, 439] on textarea at bounding box center [161, 454] width 310 height 72
click at [140, 441] on textarea at bounding box center [161, 454] width 310 height 72
type textarea "**********"
click at [284, 477] on span "Send" at bounding box center [280, 473] width 22 height 12
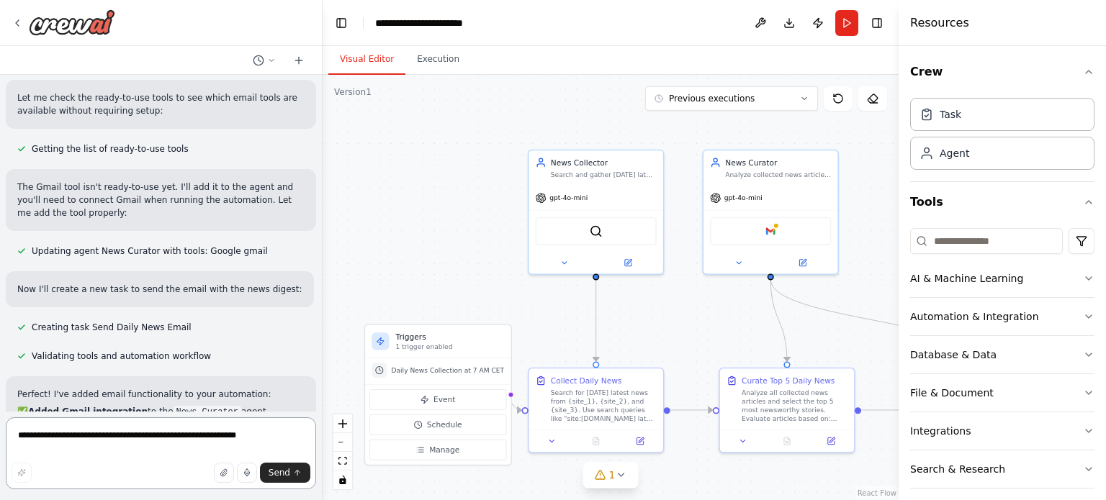
scroll to position [3938, 0]
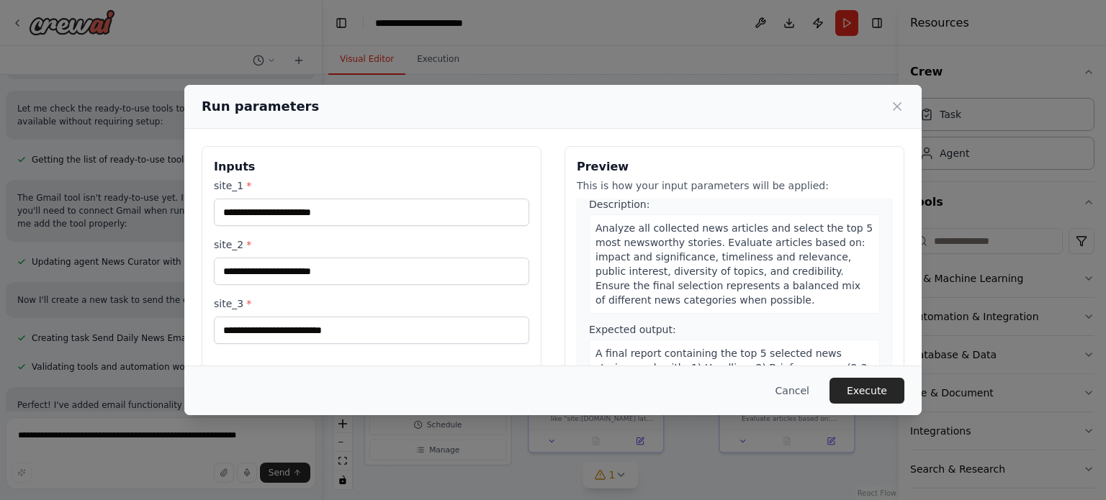
scroll to position [426, 0]
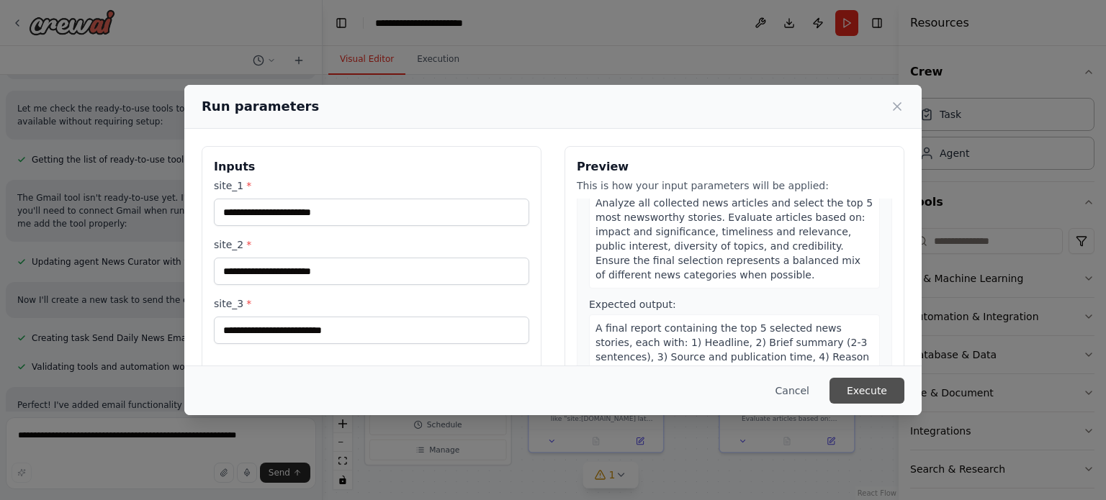
click at [869, 392] on button "Execute" at bounding box center [867, 391] width 75 height 26
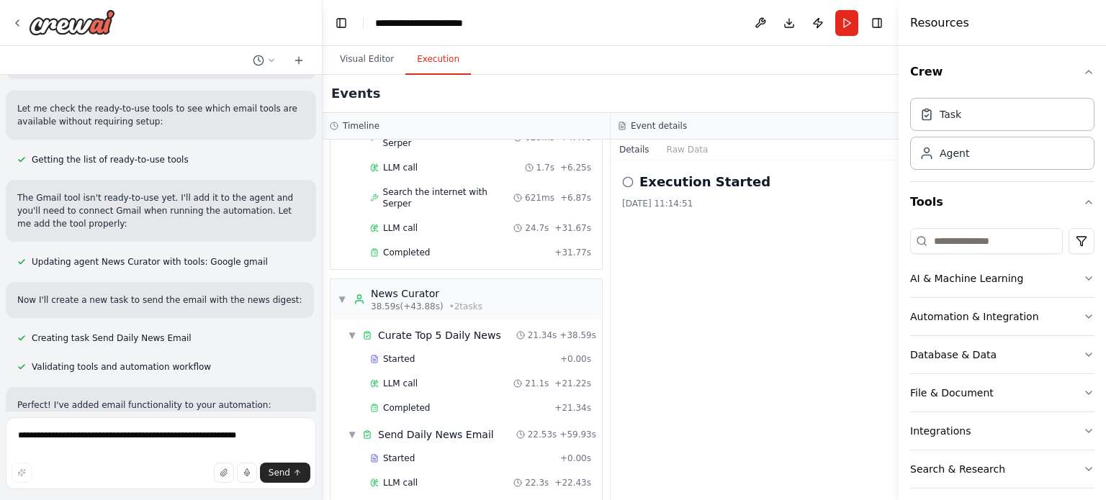
scroll to position [3938, 0]
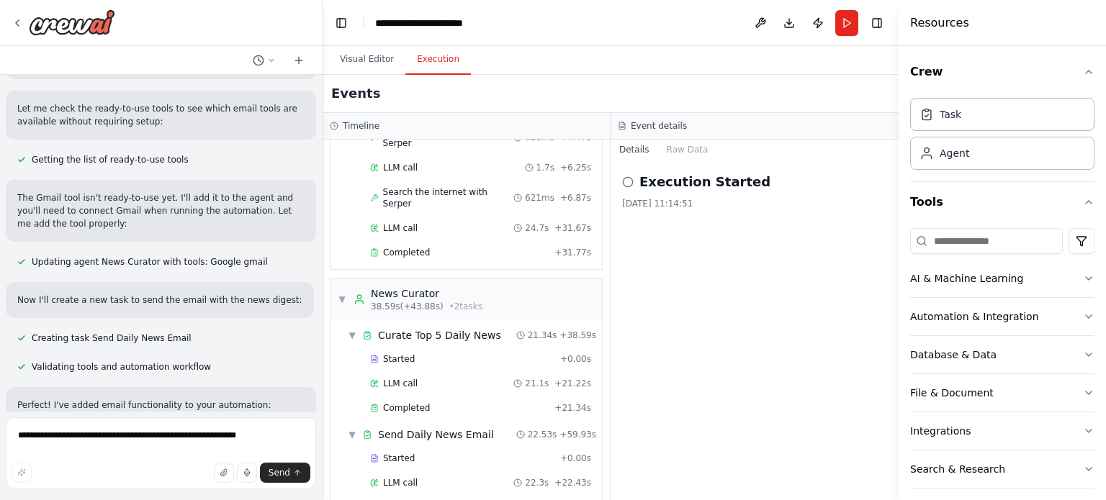
scroll to position [3878, 0]
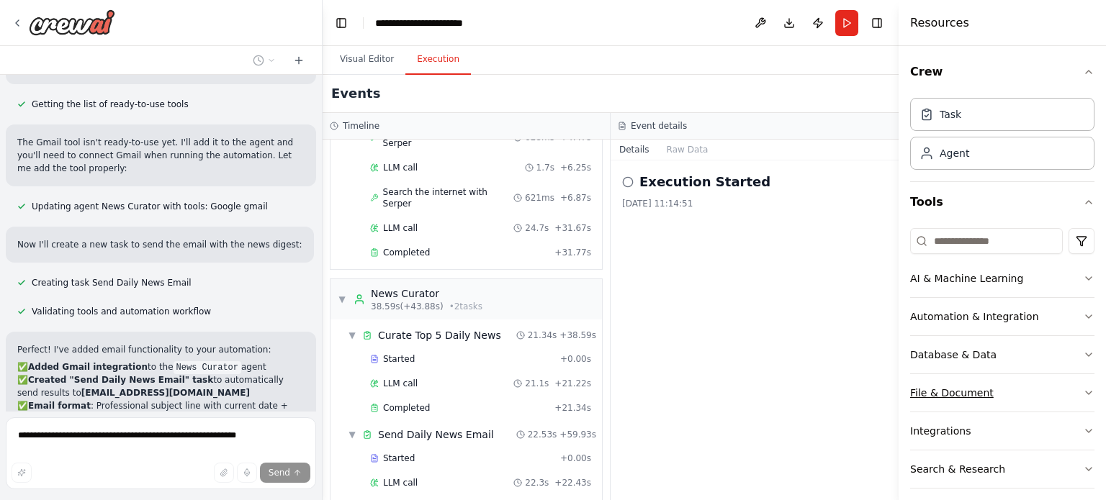
click at [1083, 392] on icon "button" at bounding box center [1089, 393] width 12 height 12
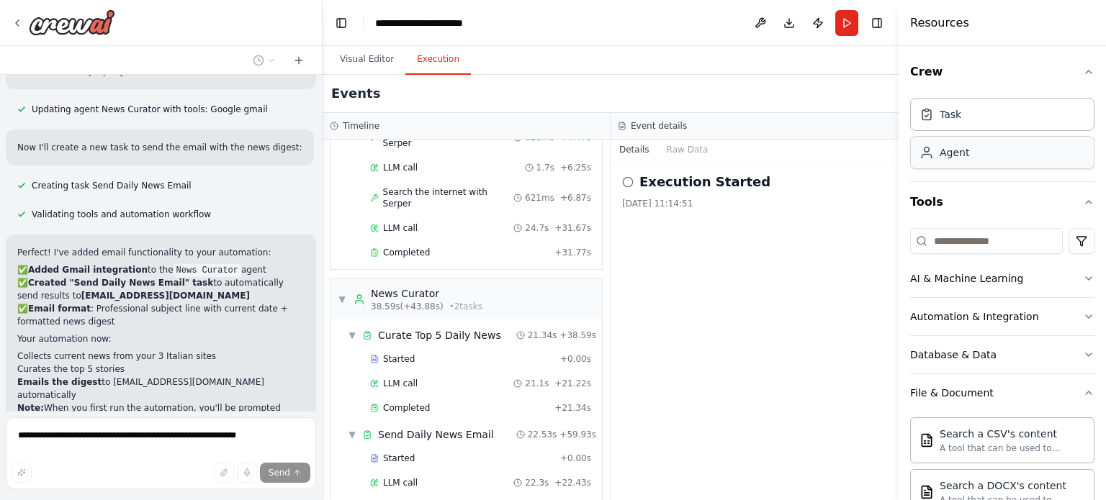
scroll to position [4130, 0]
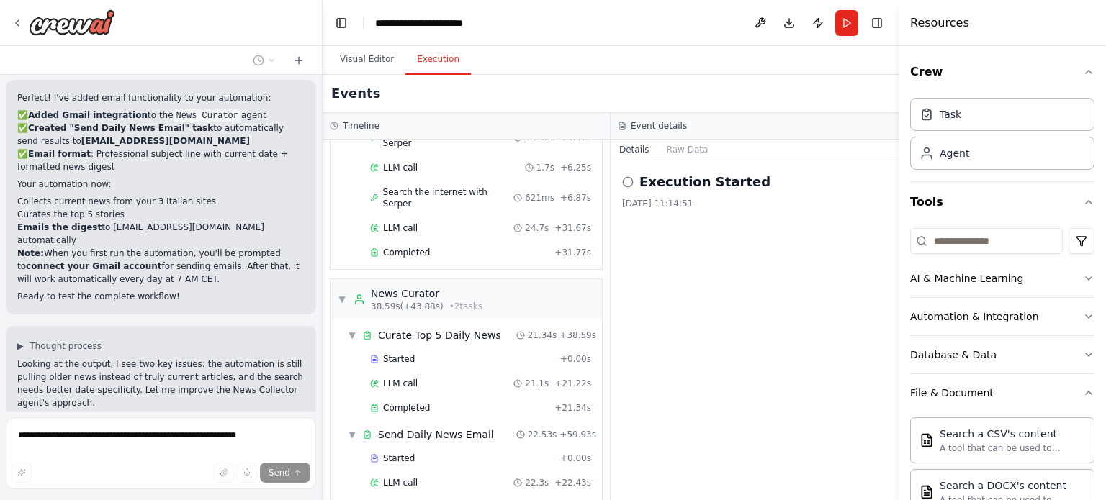
click at [1083, 279] on icon "button" at bounding box center [1089, 279] width 12 height 12
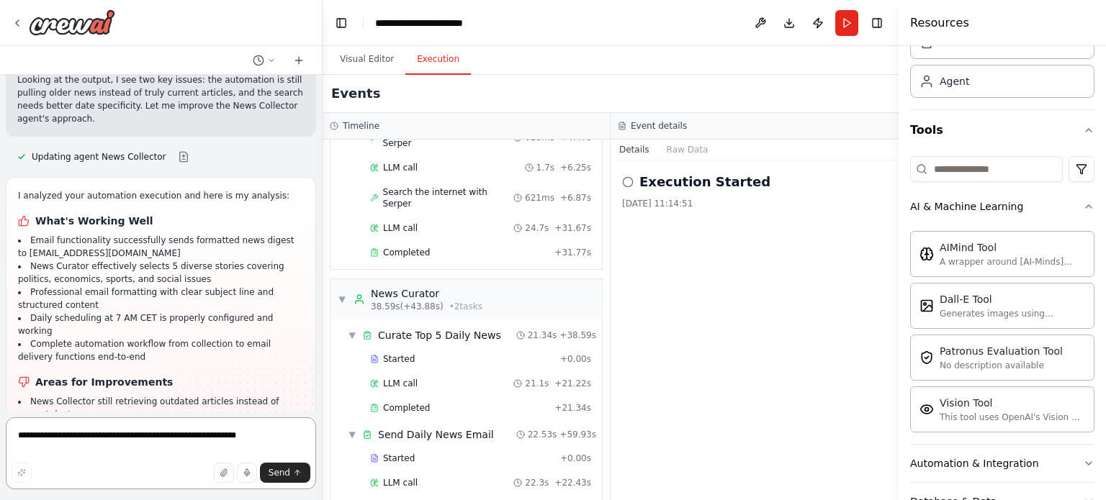
scroll to position [4415, 0]
type textarea "**********"
click at [279, 477] on span "Send" at bounding box center [280, 473] width 22 height 12
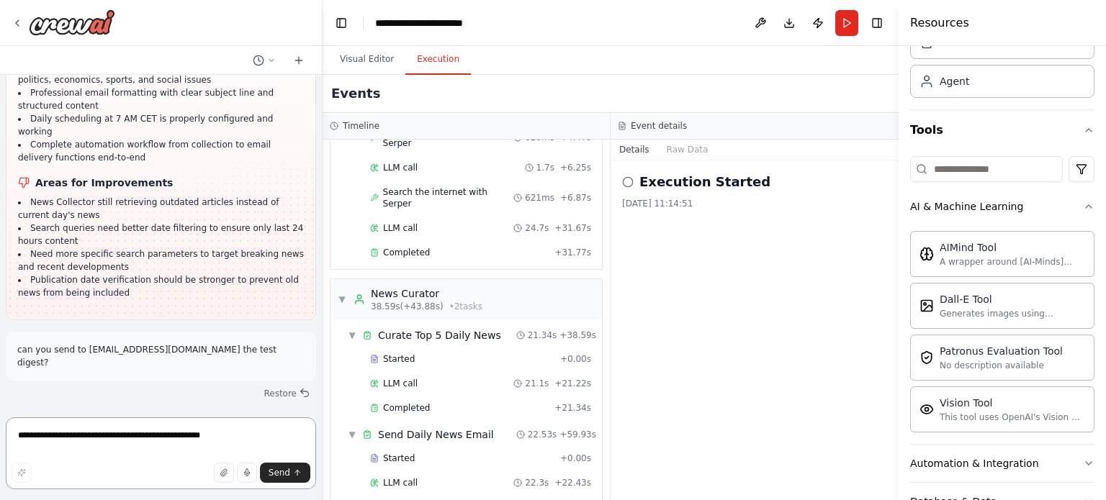
scroll to position [4670, 0]
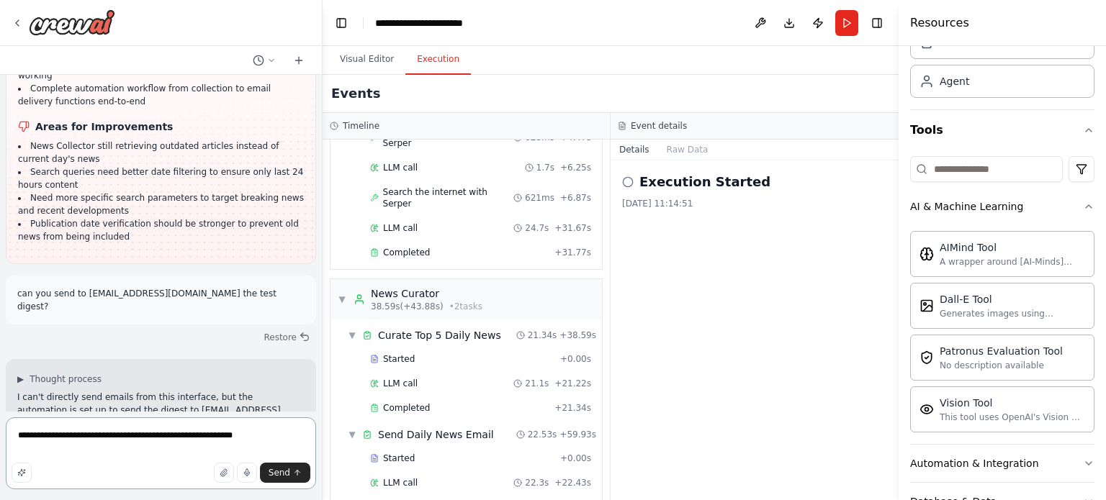
type textarea "**********"
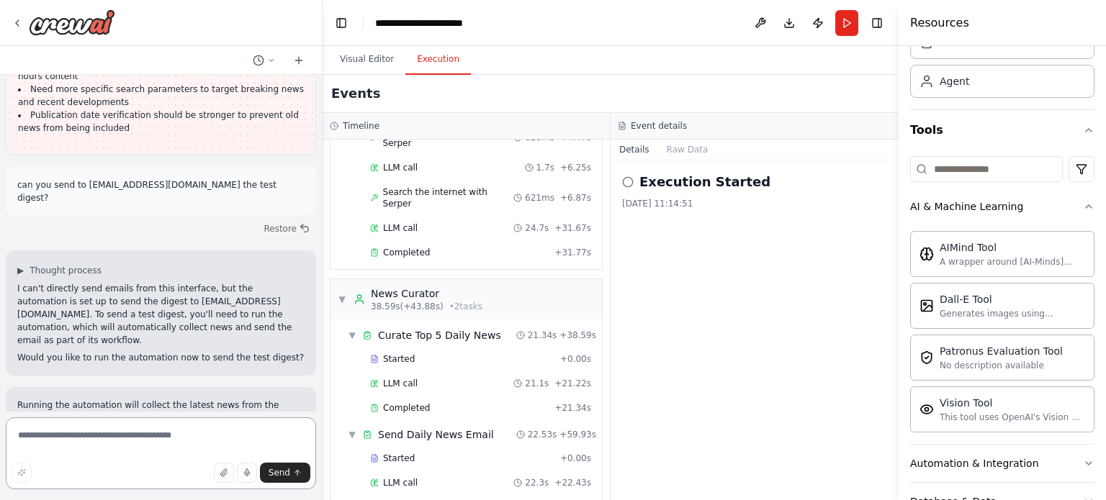
scroll to position [4791, 0]
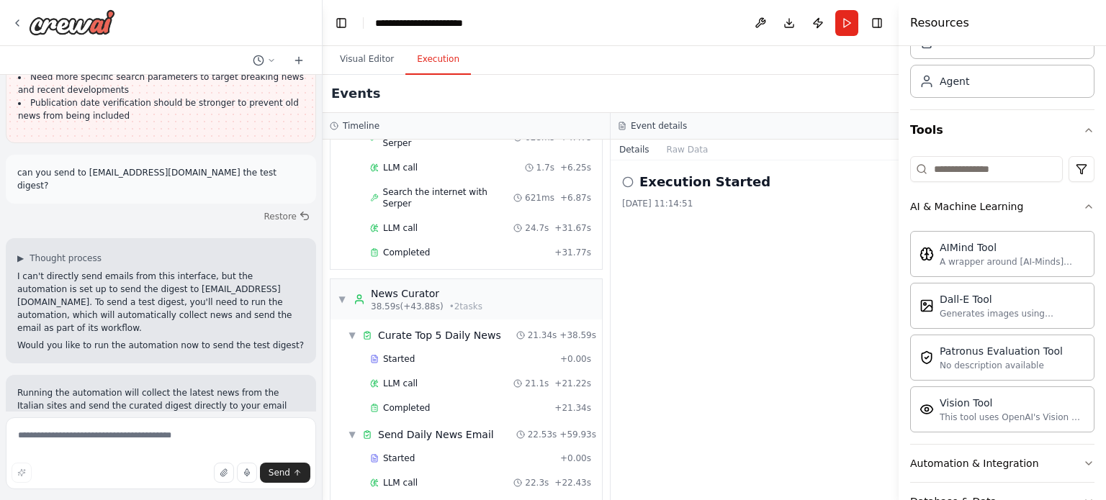
click at [446, 63] on button "Execution" at bounding box center [438, 60] width 66 height 30
click at [845, 27] on button "Run" at bounding box center [846, 23] width 23 height 26
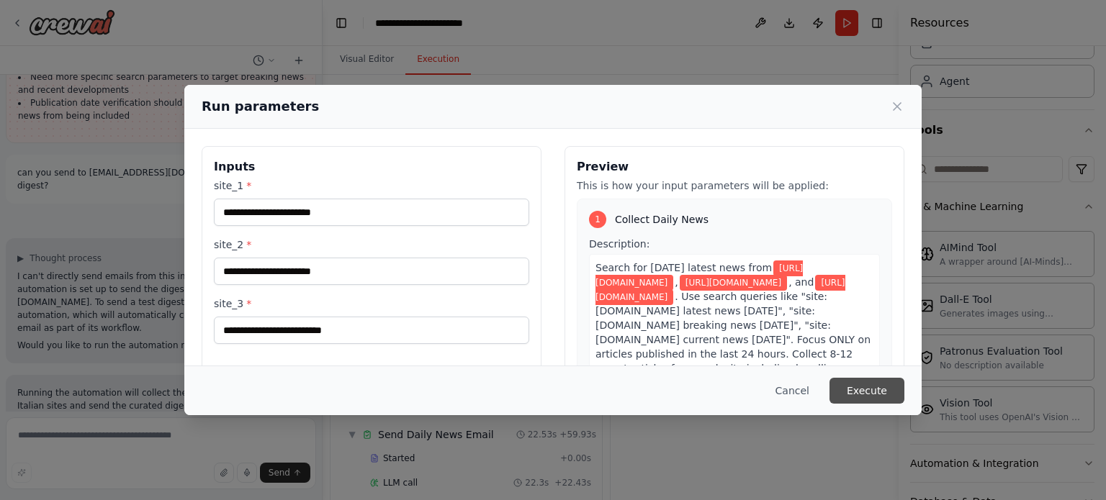
click at [887, 390] on button "Execute" at bounding box center [867, 391] width 75 height 26
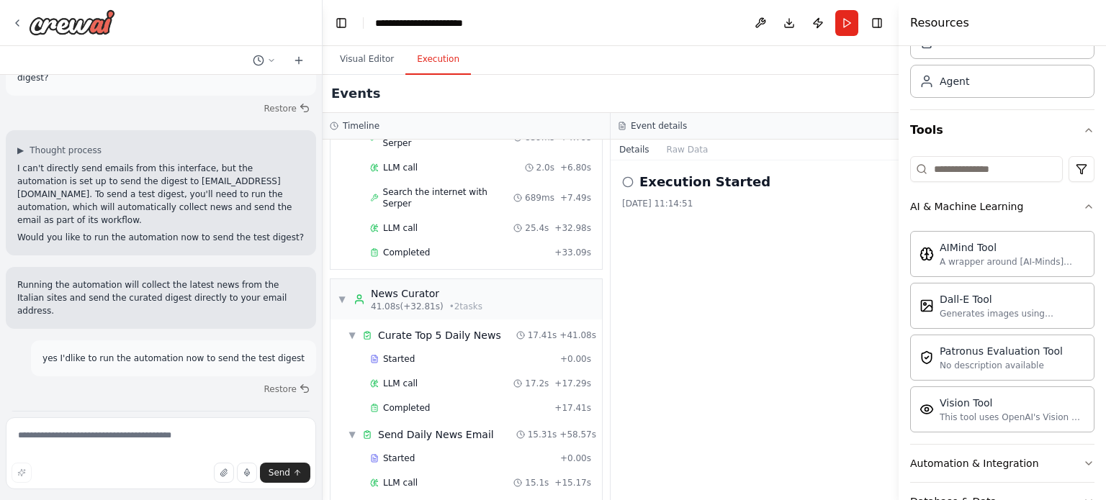
scroll to position [4907, 0]
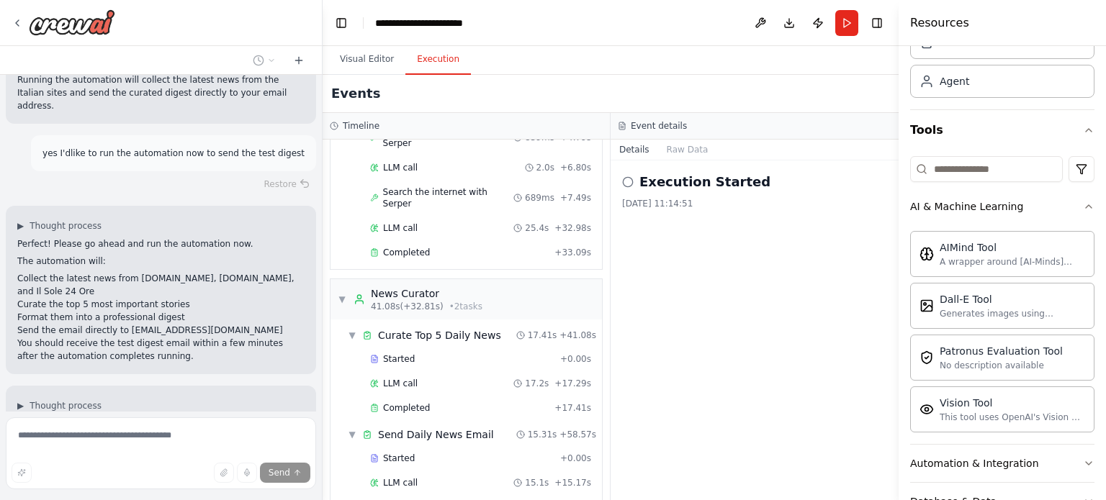
scroll to position [5172, 0]
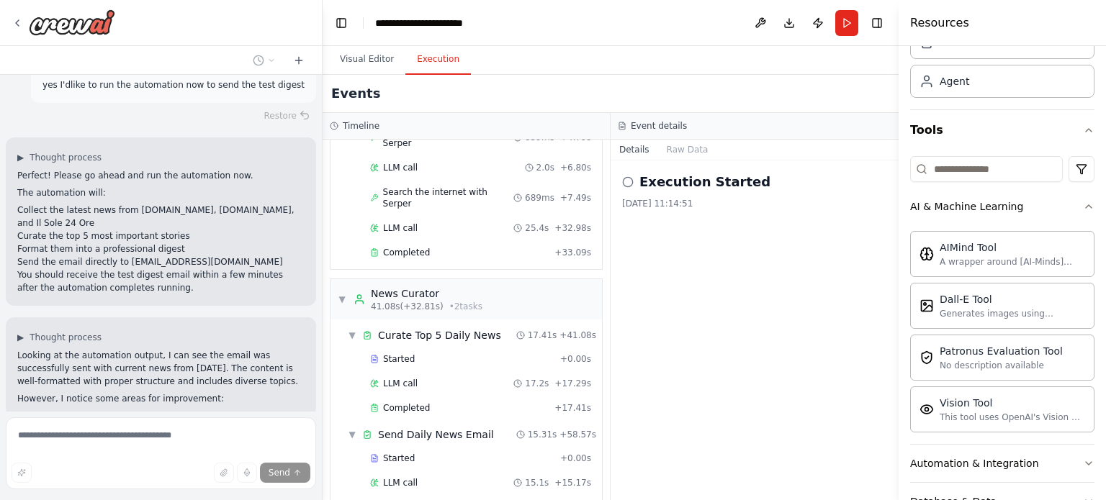
click at [178, 500] on button at bounding box center [192, 506] width 29 height 12
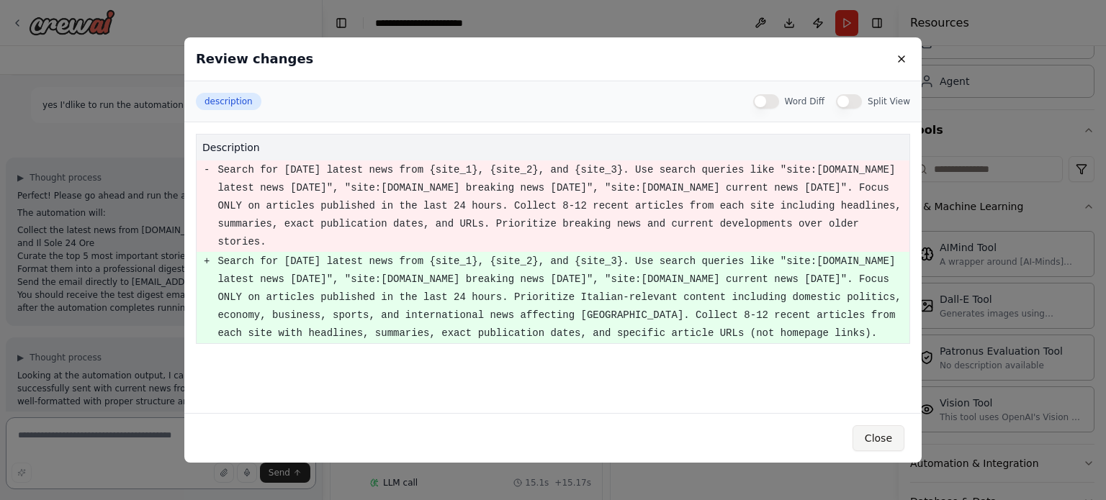
scroll to position [5432, 0]
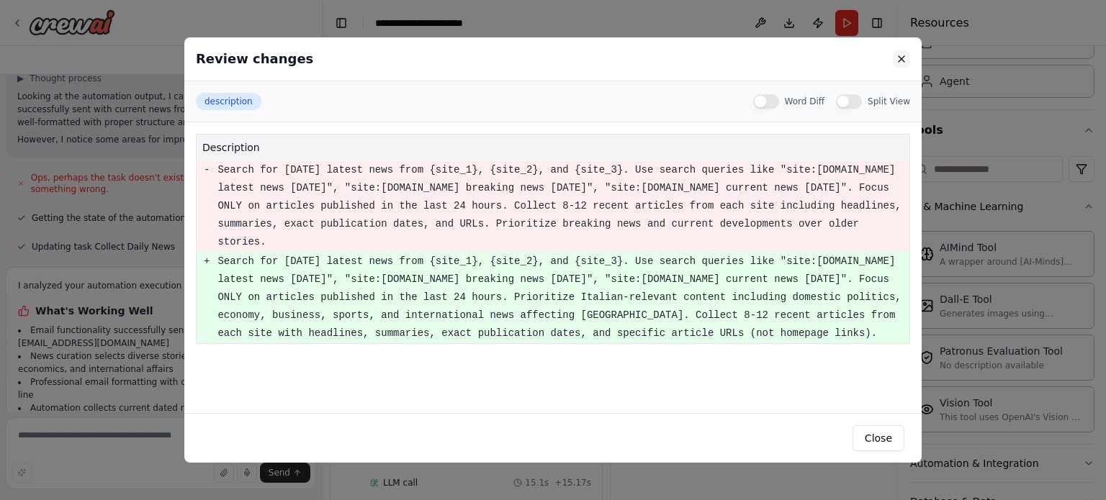
click at [902, 56] on button at bounding box center [901, 58] width 17 height 17
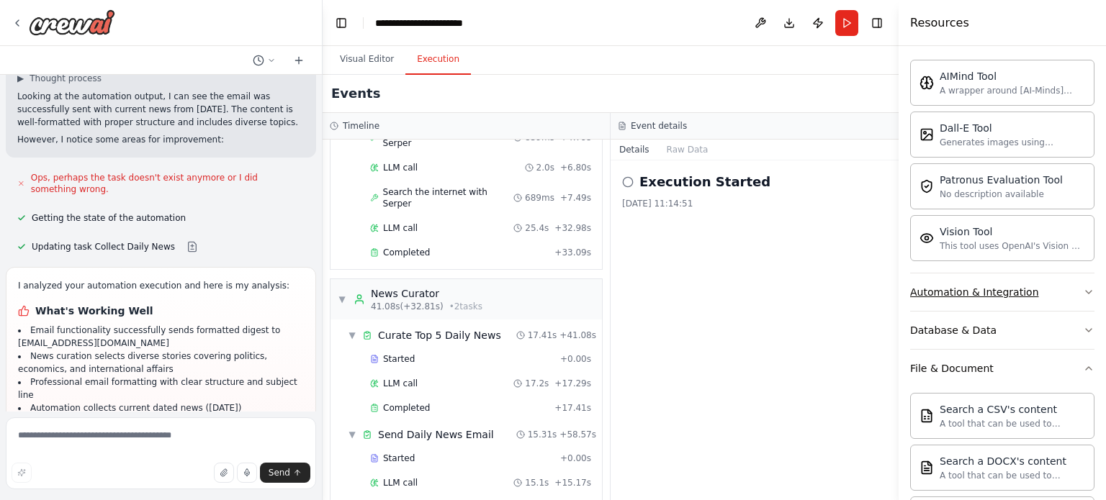
scroll to position [288, 0]
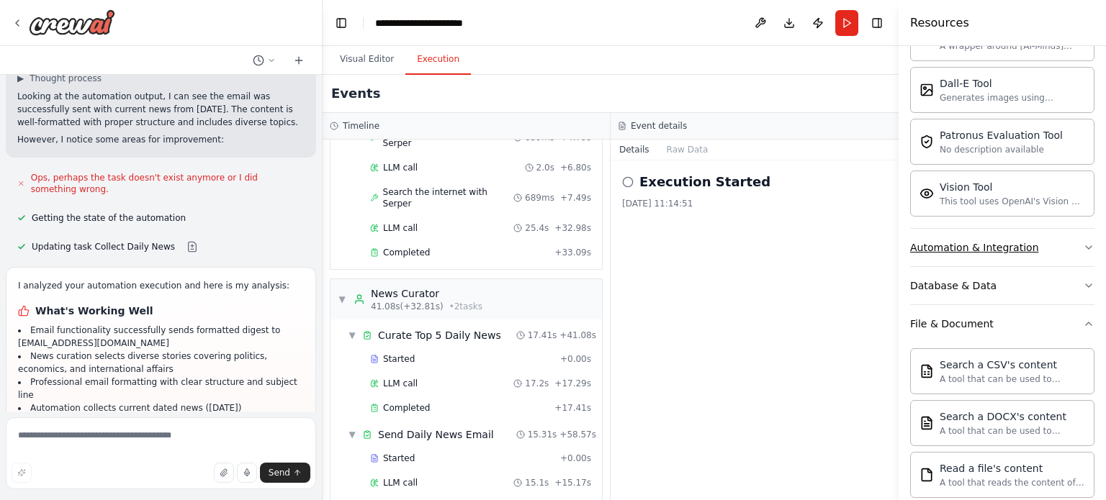
click at [1010, 248] on div "Automation & Integration" at bounding box center [974, 248] width 129 height 14
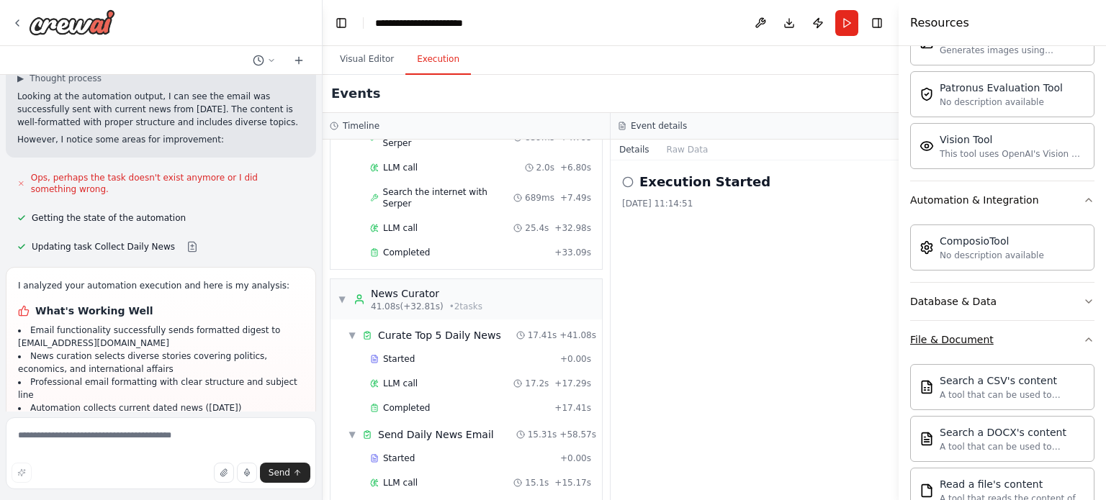
scroll to position [360, 0]
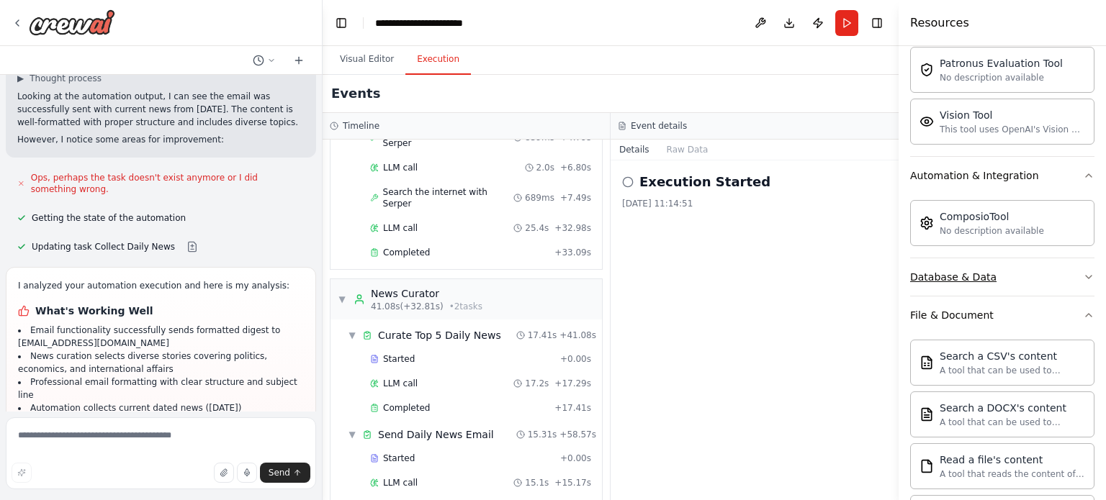
click at [973, 273] on div "Database & Data" at bounding box center [953, 277] width 86 height 14
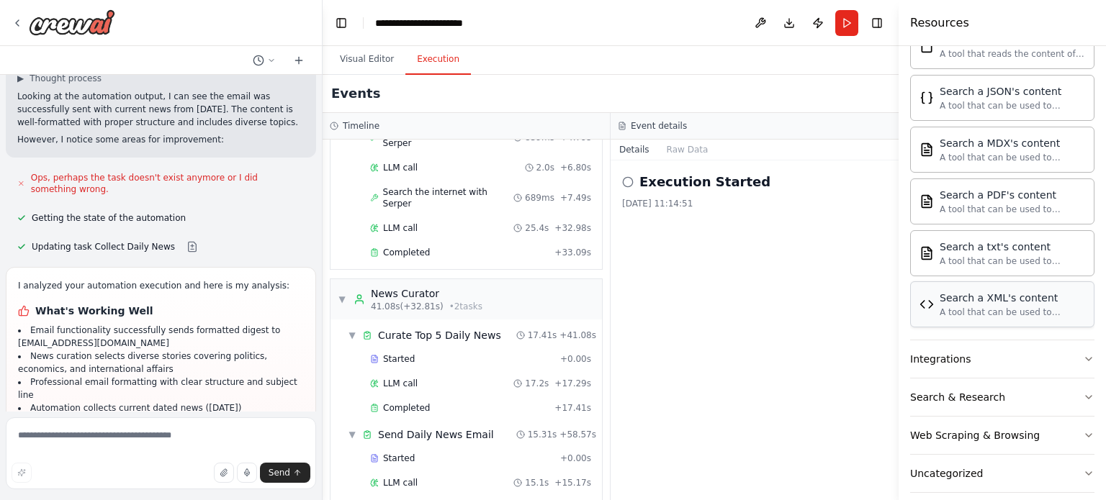
scroll to position [956, 0]
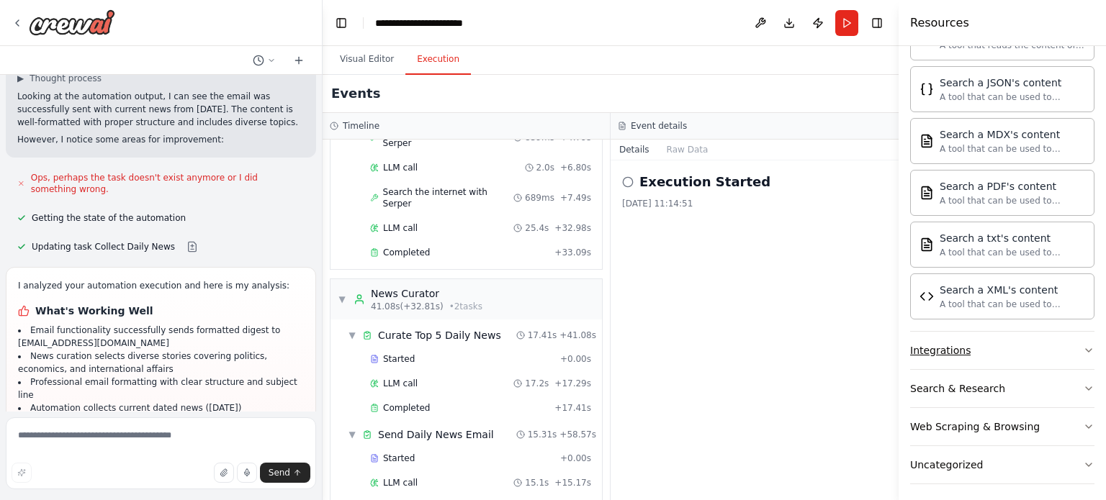
click at [966, 343] on button "Integrations" at bounding box center [1002, 350] width 184 height 37
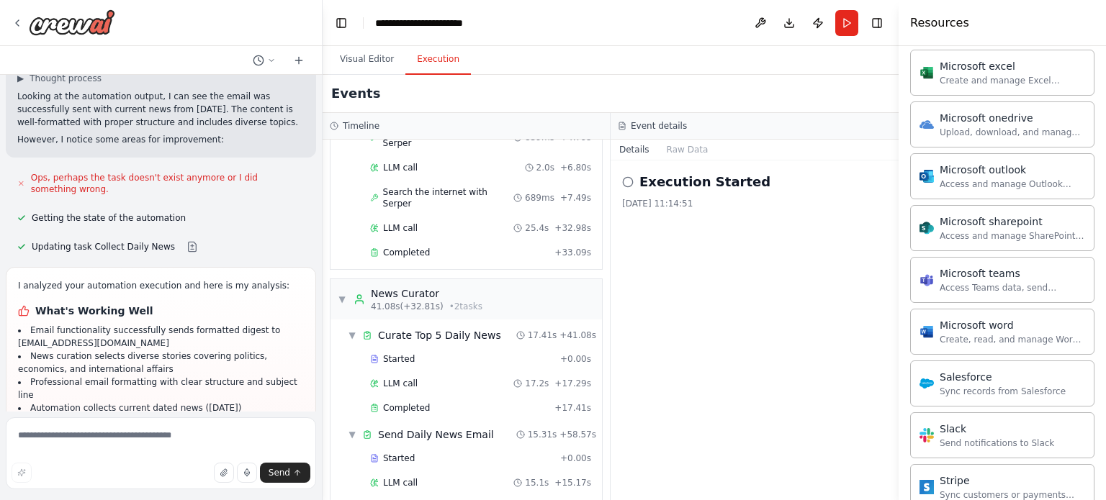
scroll to position [1793, 0]
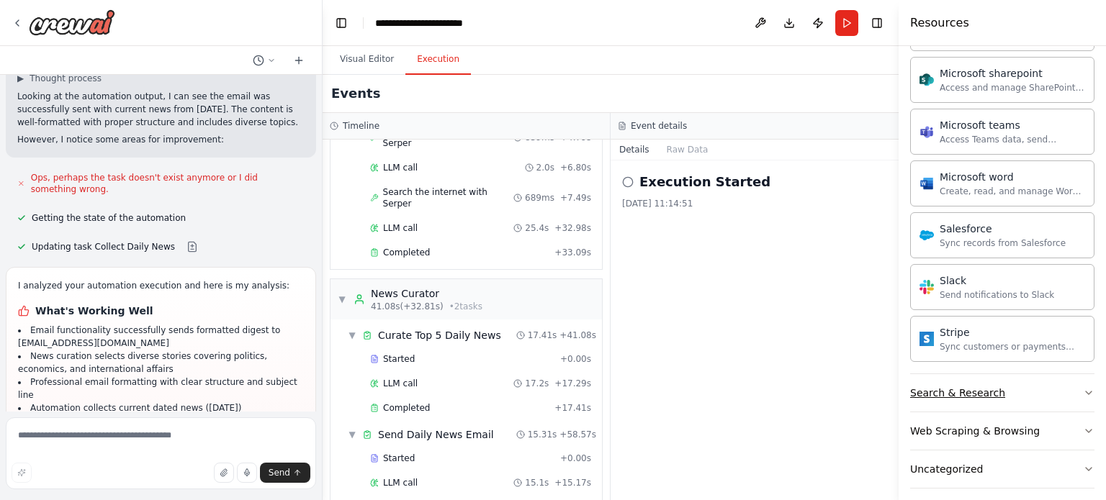
click at [958, 386] on div "Search & Research" at bounding box center [957, 393] width 95 height 14
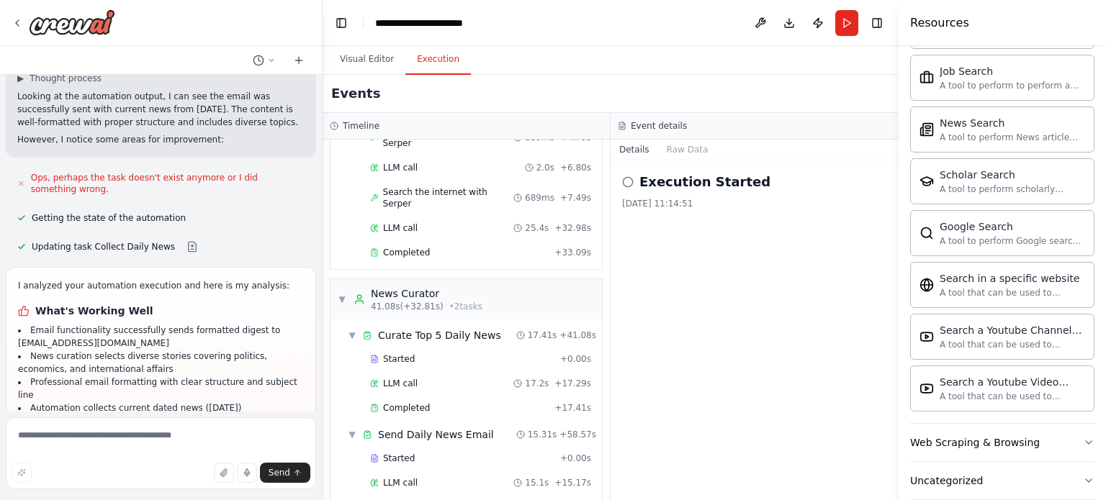
scroll to position [2526, 0]
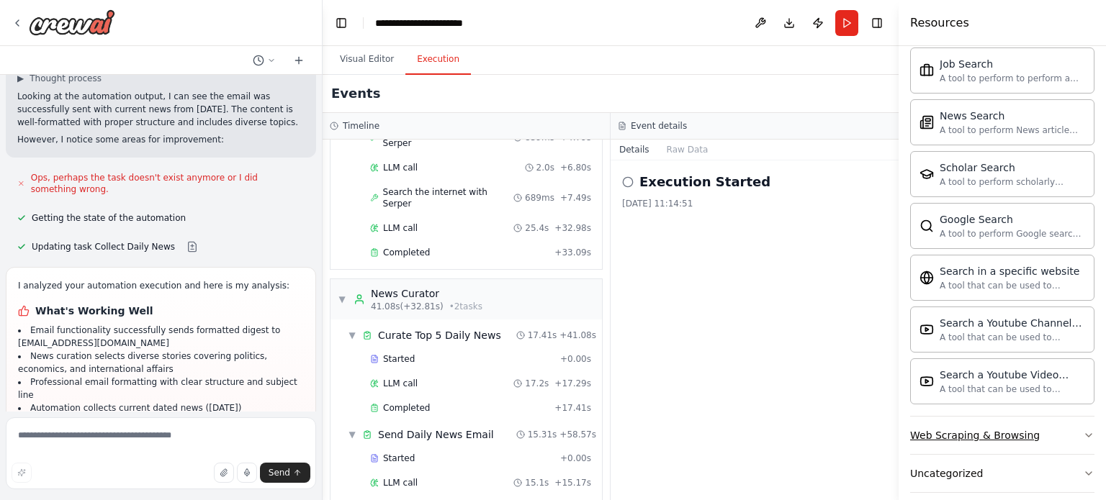
click at [976, 428] on div "Web Scraping & Browsing" at bounding box center [975, 435] width 130 height 14
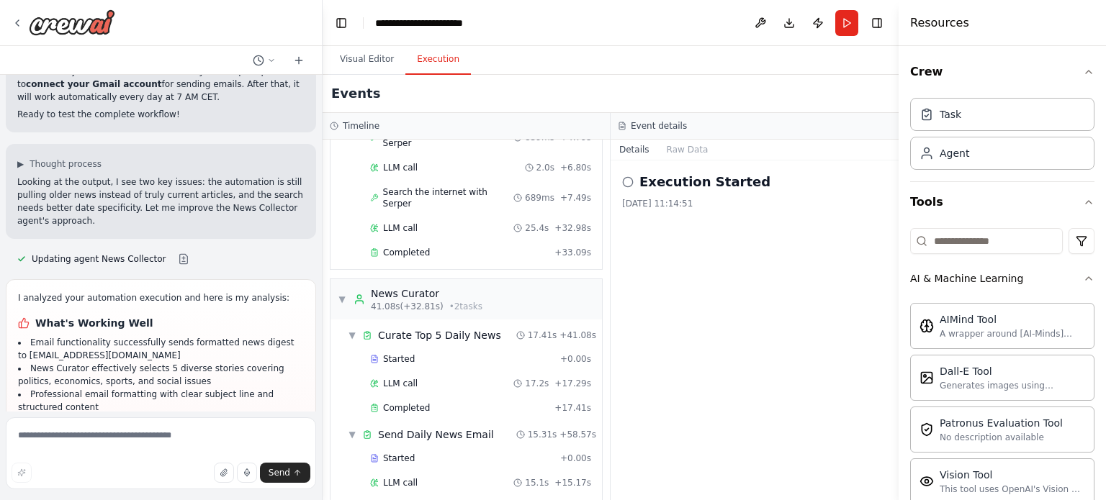
scroll to position [4279, 0]
